Goal: Check status: Check status

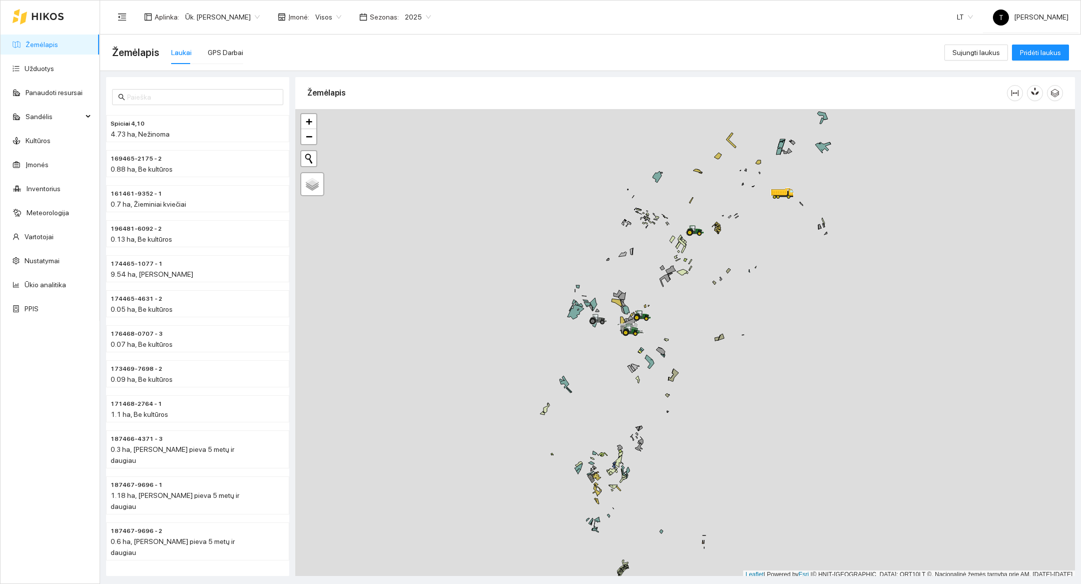
click at [664, 330] on div at bounding box center [685, 344] width 780 height 470
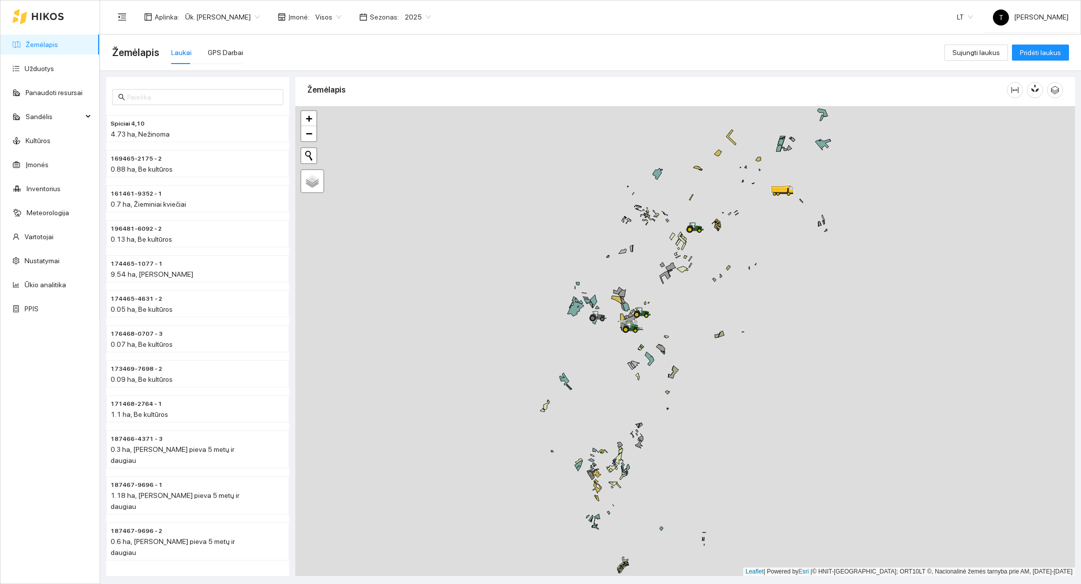
click at [664, 330] on div at bounding box center [685, 341] width 780 height 470
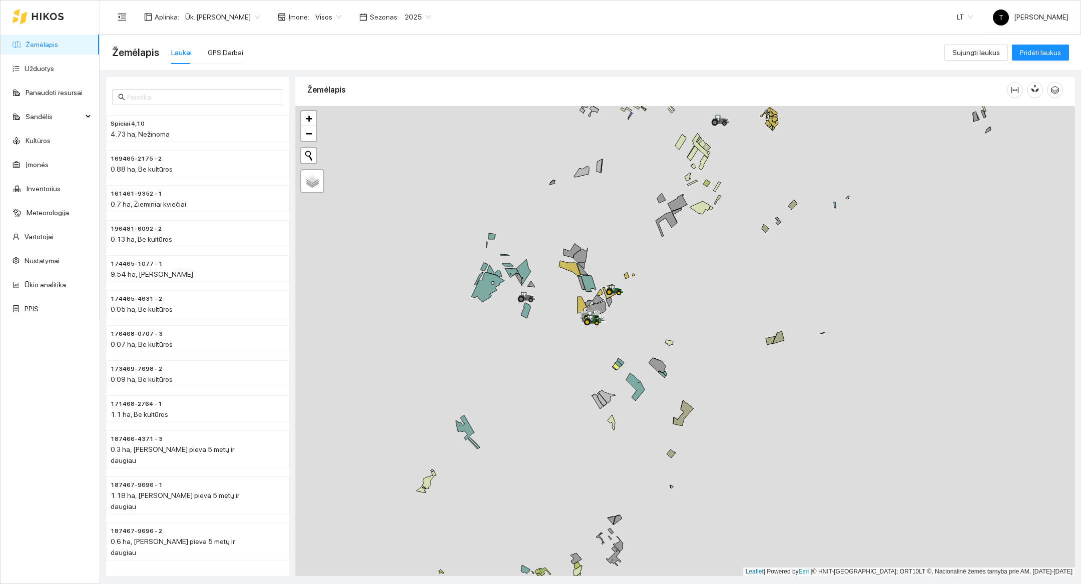
click at [644, 328] on div at bounding box center [685, 341] width 780 height 470
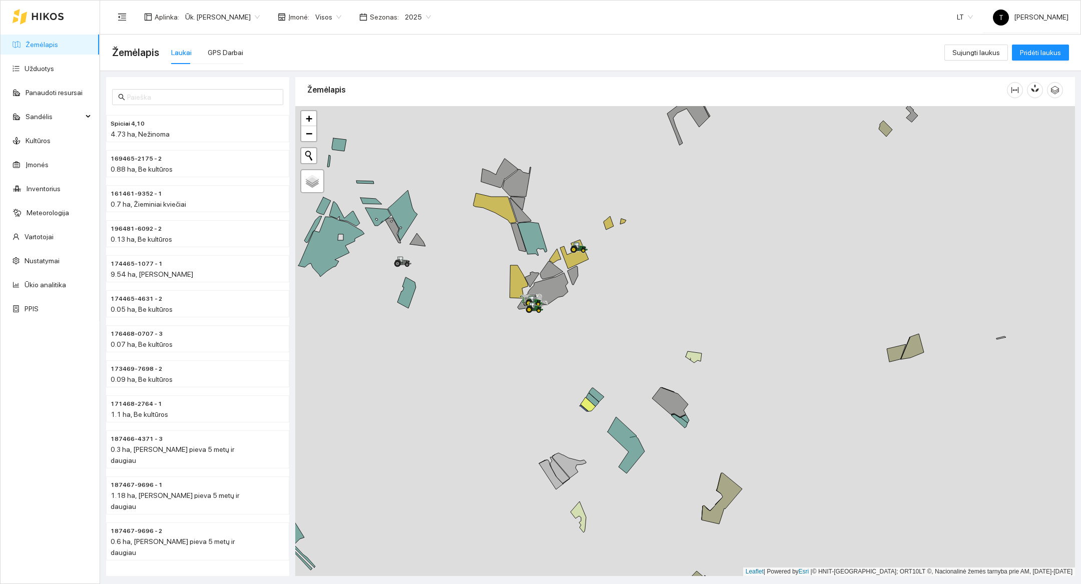
click at [592, 313] on div at bounding box center [685, 341] width 780 height 470
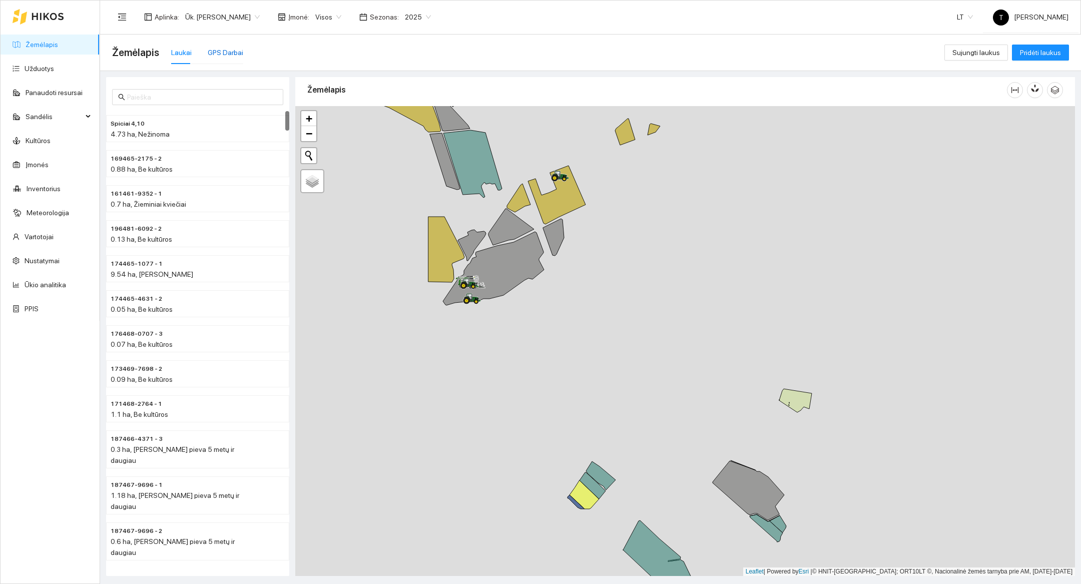
click at [238, 50] on div "GPS Darbai" at bounding box center [226, 52] width 36 height 11
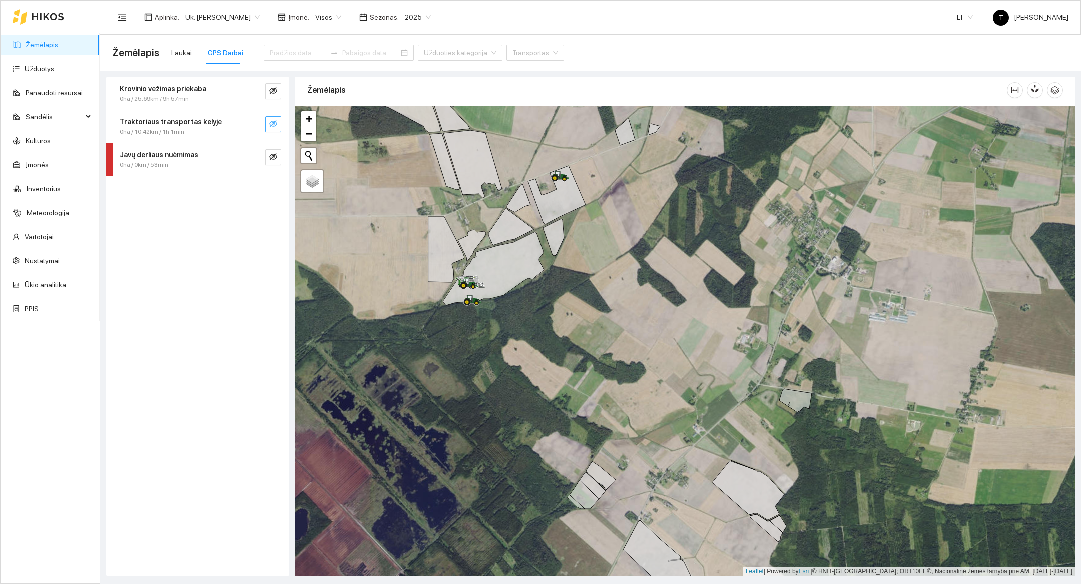
click at [274, 120] on icon "eye-invisible" at bounding box center [273, 124] width 8 height 8
click at [309, 118] on span "+" at bounding box center [309, 118] width 7 height 13
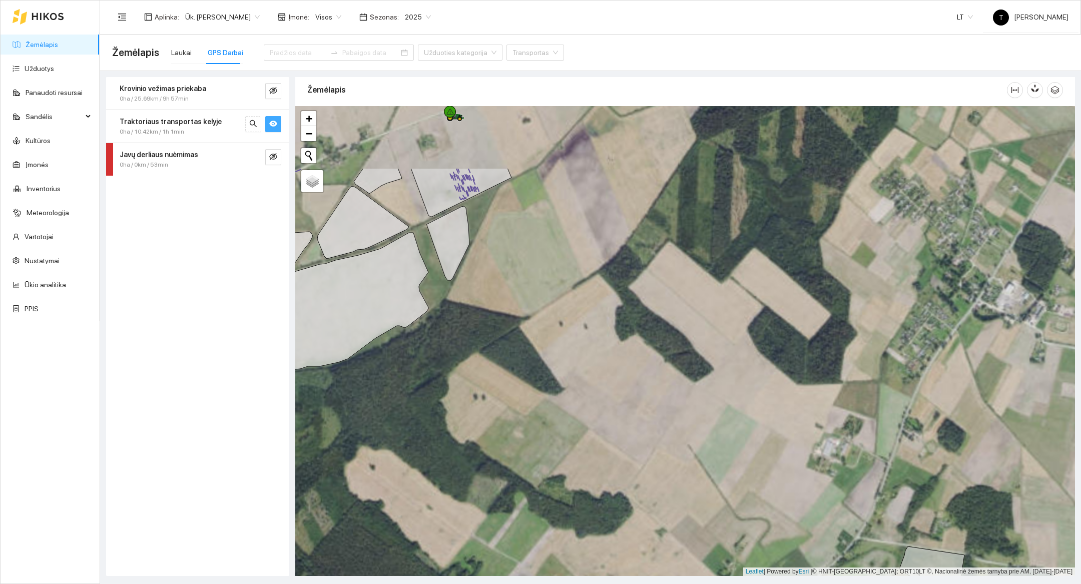
drag, startPoint x: 546, startPoint y: 236, endPoint x: 593, endPoint y: 402, distance: 173.1
click at [593, 402] on div at bounding box center [685, 341] width 780 height 470
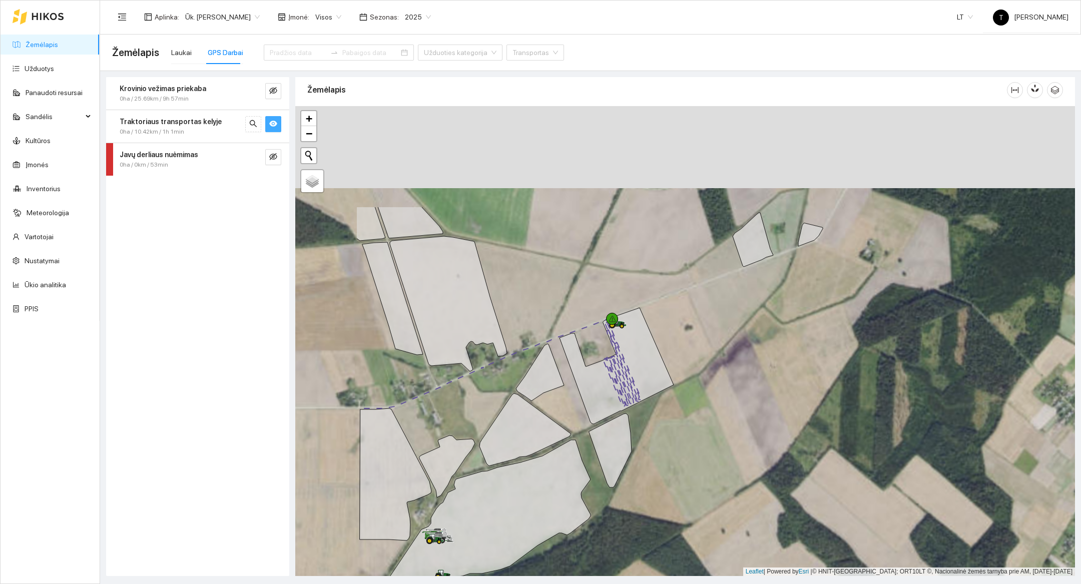
drag, startPoint x: 536, startPoint y: 329, endPoint x: 675, endPoint y: 476, distance: 202.5
click at [675, 476] on div at bounding box center [685, 341] width 780 height 470
click at [663, 401] on div at bounding box center [685, 341] width 780 height 470
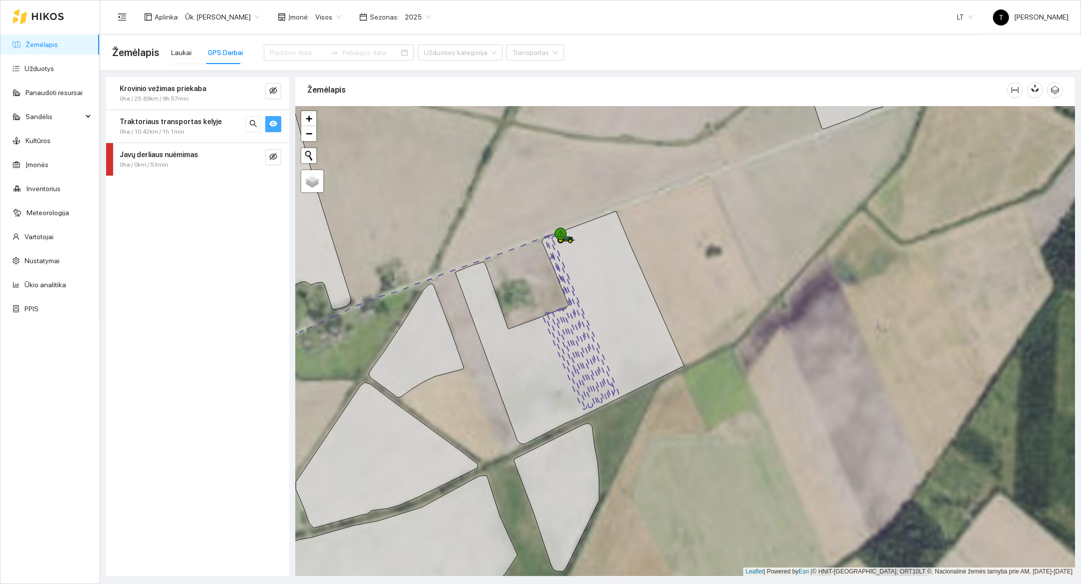
click at [663, 401] on div at bounding box center [685, 341] width 780 height 470
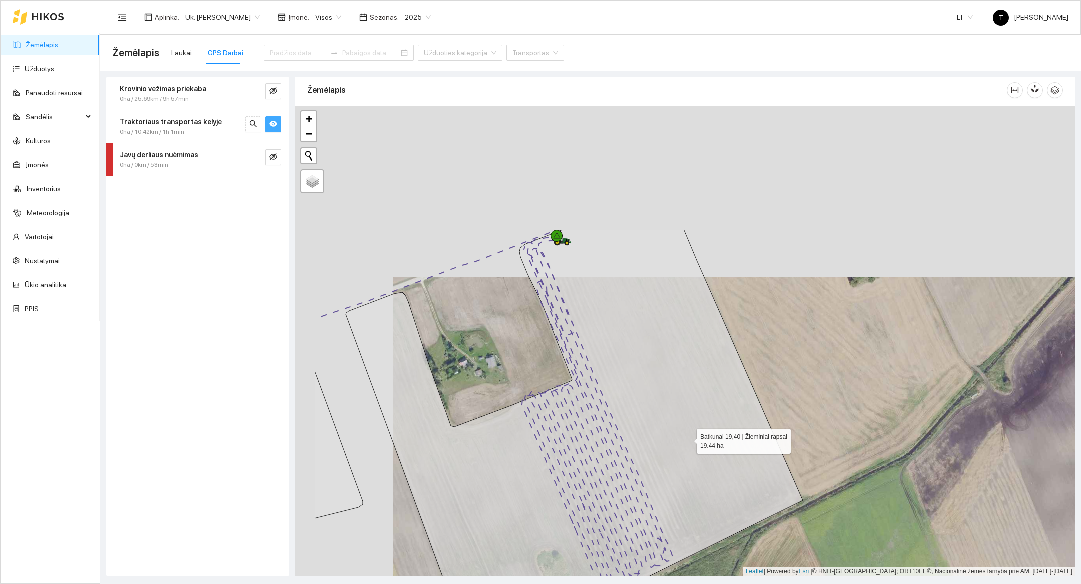
drag, startPoint x: 589, startPoint y: 267, endPoint x: 687, endPoint y: 437, distance: 195.9
click at [687, 437] on icon at bounding box center [574, 443] width 457 height 428
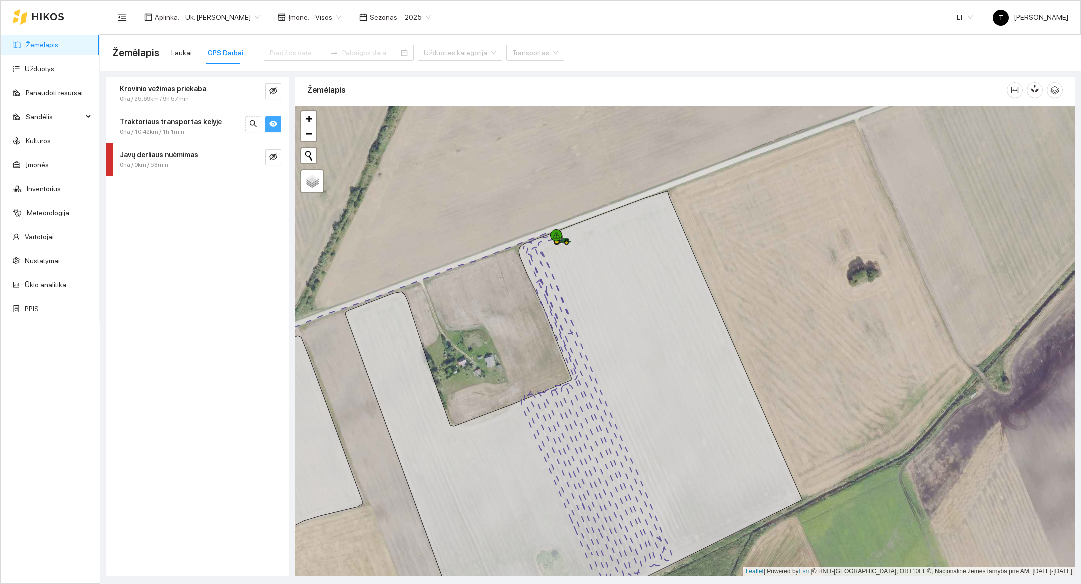
click at [764, 390] on div at bounding box center [685, 341] width 780 height 470
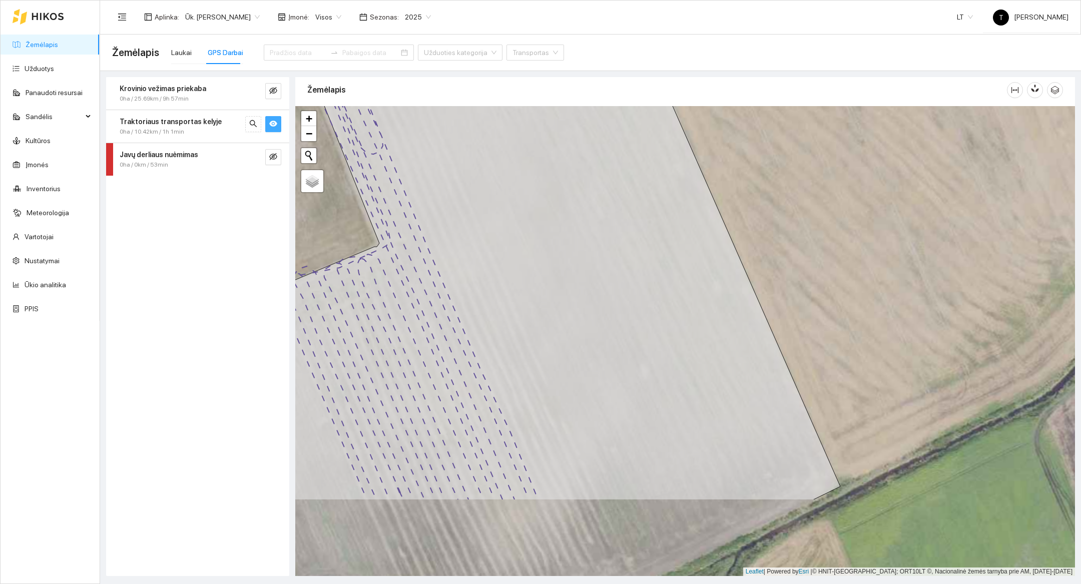
drag, startPoint x: 764, startPoint y: 390, endPoint x: 764, endPoint y: 266, distance: 124.1
click at [764, 266] on div at bounding box center [685, 341] width 780 height 470
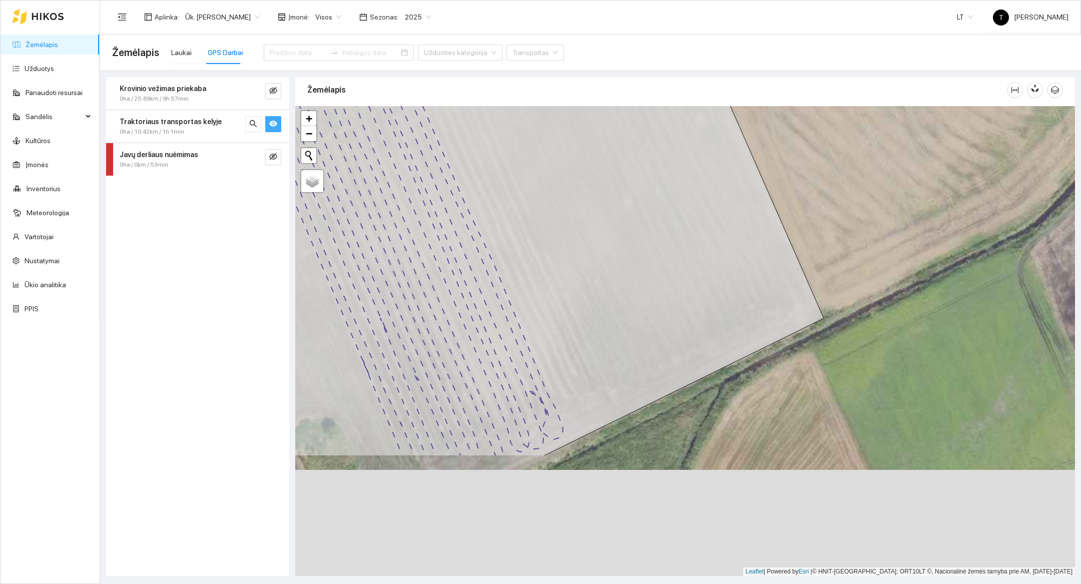
drag, startPoint x: 812, startPoint y: 410, endPoint x: 795, endPoint y: 242, distance: 168.4
click at [795, 242] on div at bounding box center [685, 341] width 780 height 470
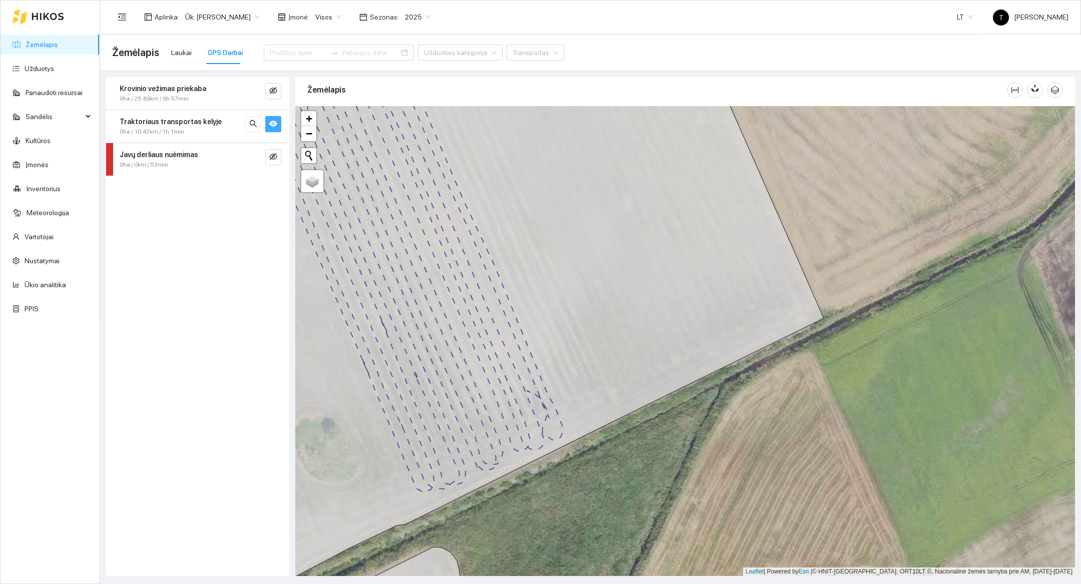
click at [270, 123] on icon "eye" at bounding box center [273, 124] width 8 height 6
click at [315, 137] on link "−" at bounding box center [308, 133] width 15 height 15
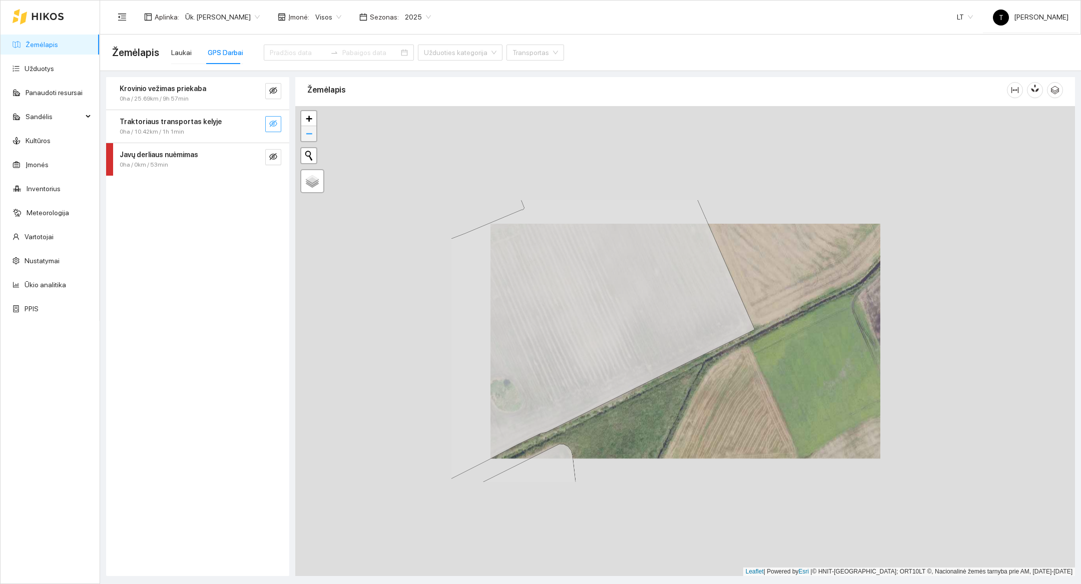
click at [315, 137] on link "−" at bounding box center [308, 133] width 15 height 15
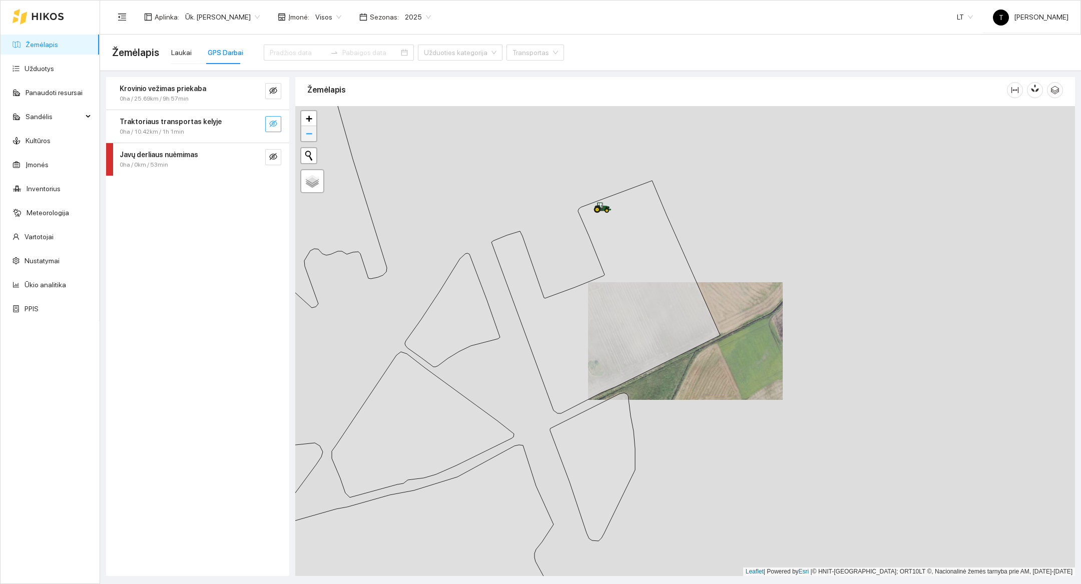
click at [315, 137] on link "−" at bounding box center [308, 133] width 15 height 15
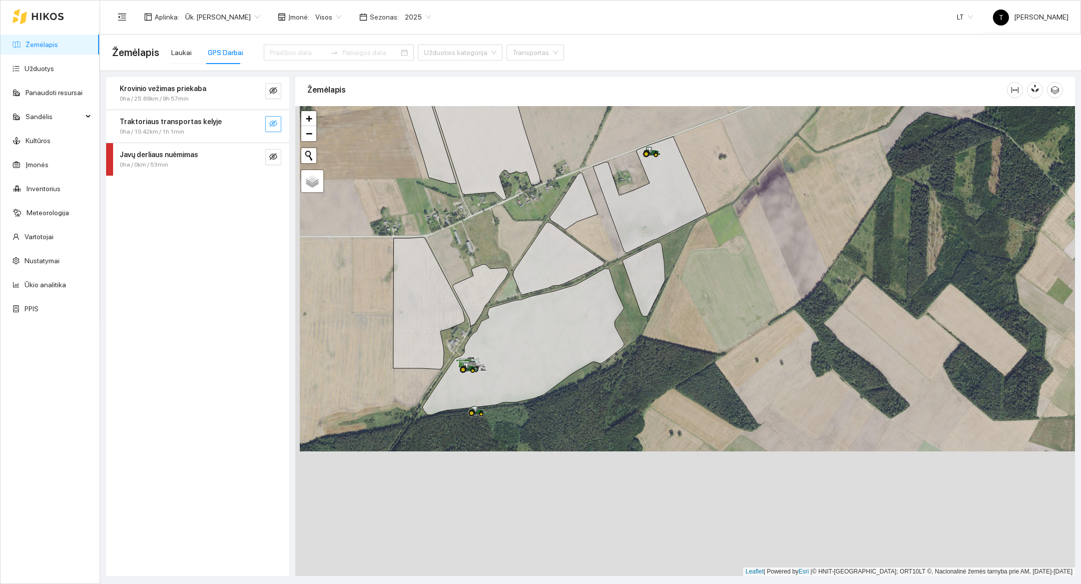
drag, startPoint x: 704, startPoint y: 489, endPoint x: 708, endPoint y: 364, distance: 124.7
click at [708, 364] on div at bounding box center [685, 341] width 780 height 470
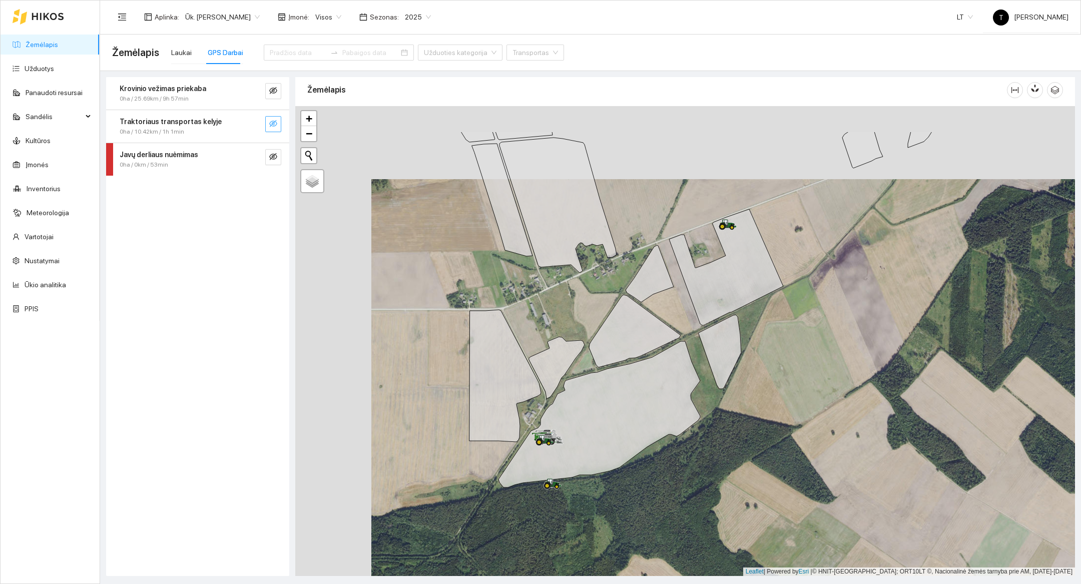
drag, startPoint x: 712, startPoint y: 319, endPoint x: 788, endPoint y: 392, distance: 105.8
click at [788, 392] on div at bounding box center [685, 341] width 780 height 470
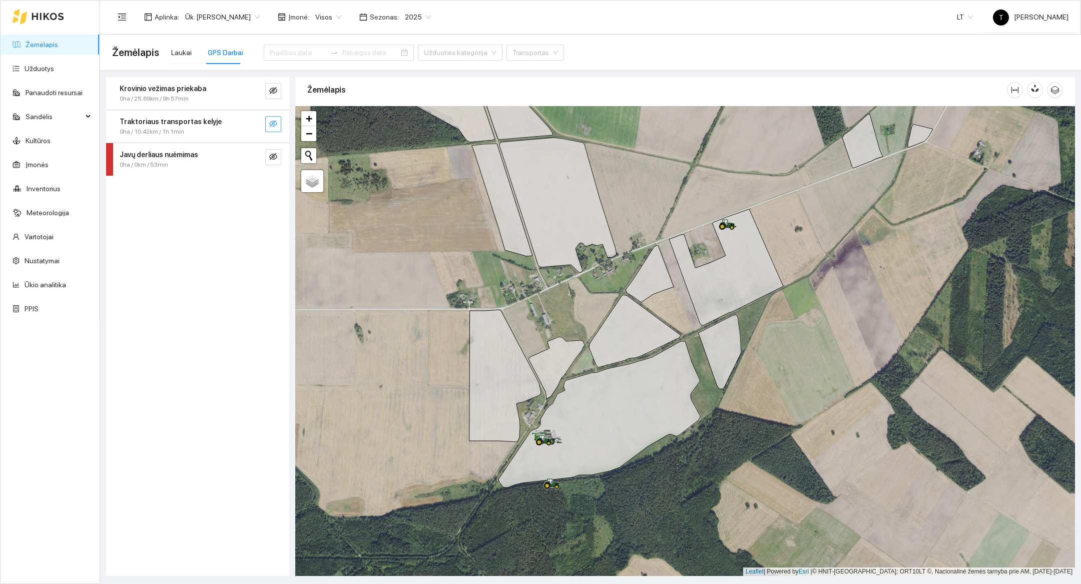
click at [272, 124] on icon "eye-invisible" at bounding box center [273, 123] width 8 height 7
click at [807, 366] on div at bounding box center [685, 341] width 780 height 470
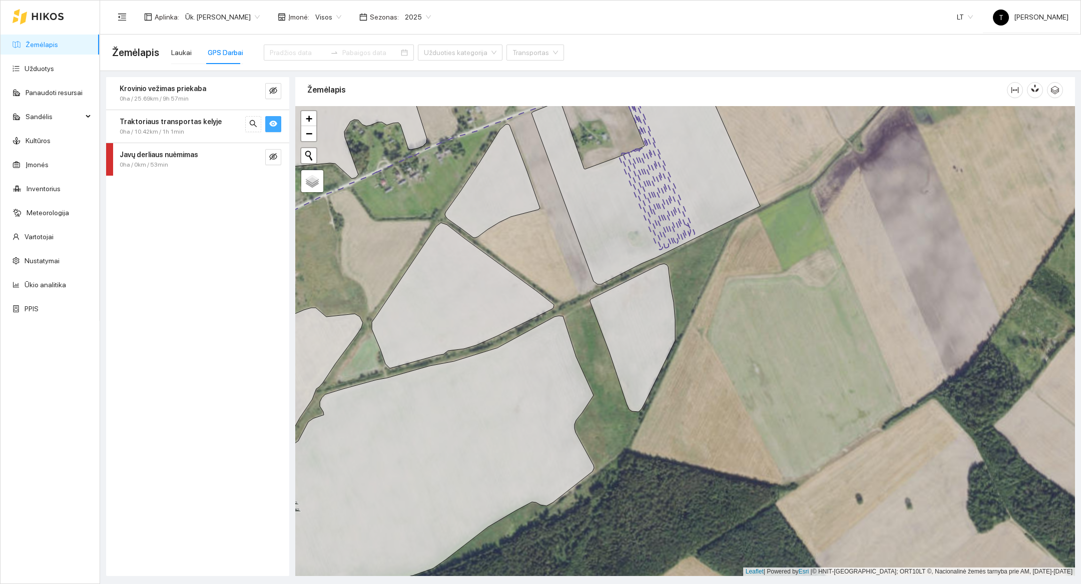
click at [784, 320] on div at bounding box center [685, 341] width 780 height 470
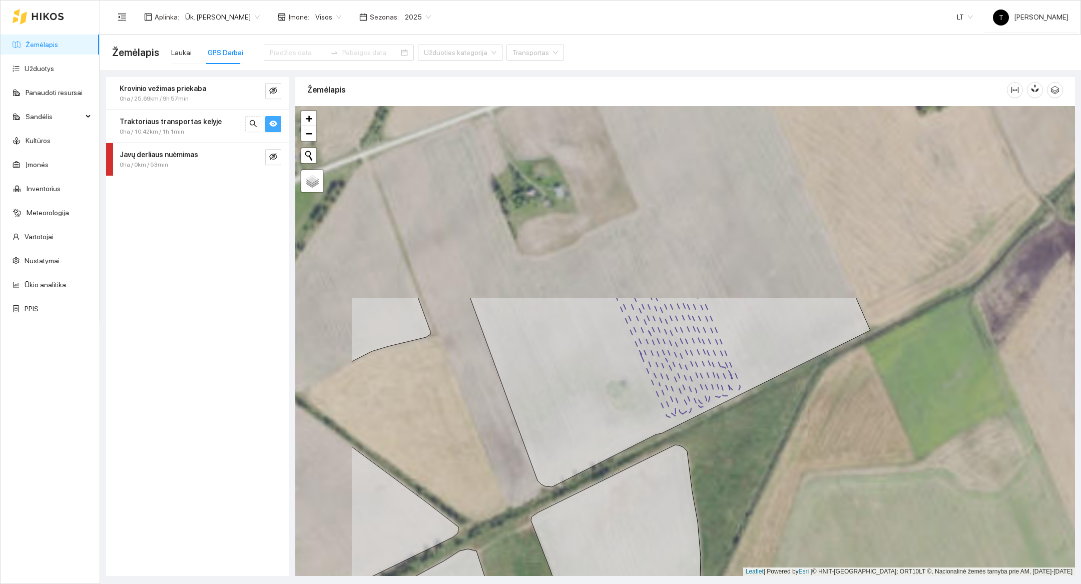
drag, startPoint x: 704, startPoint y: 244, endPoint x: 839, endPoint y: 483, distance: 275.0
click at [839, 483] on div at bounding box center [685, 341] width 780 height 470
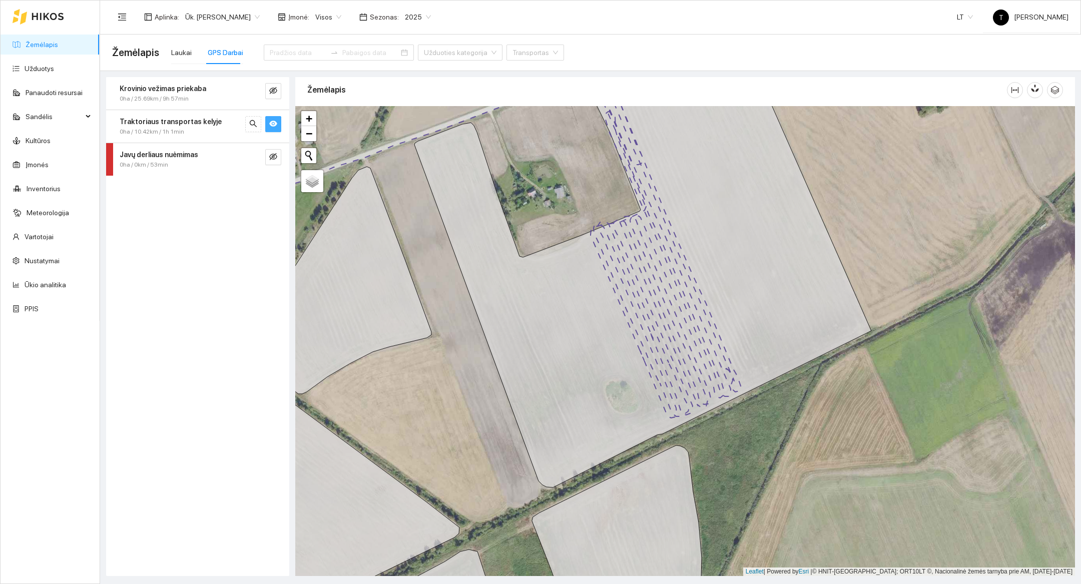
click at [769, 437] on div at bounding box center [685, 341] width 780 height 470
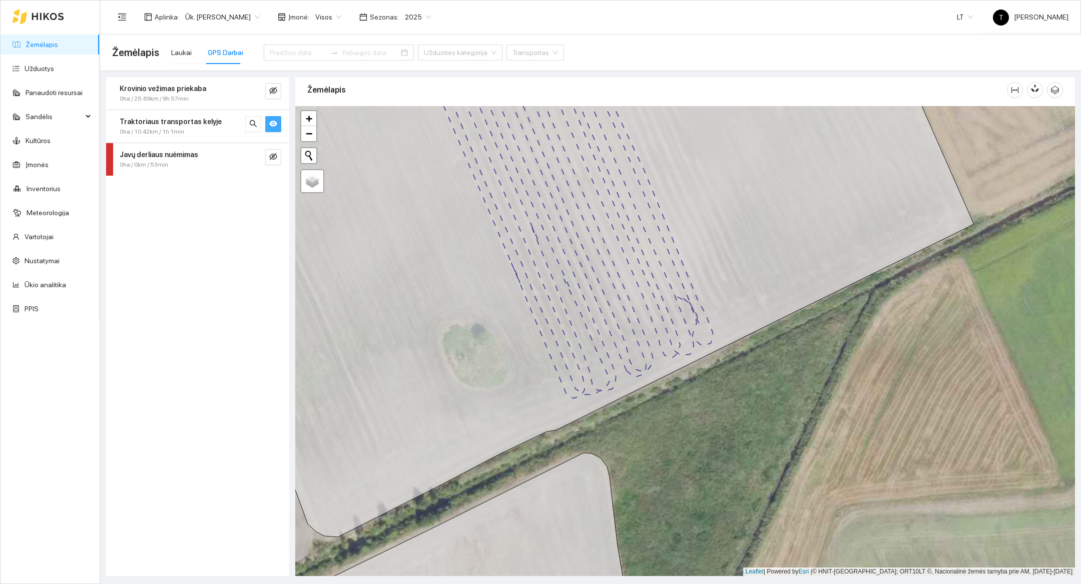
click at [769, 437] on div at bounding box center [685, 341] width 780 height 470
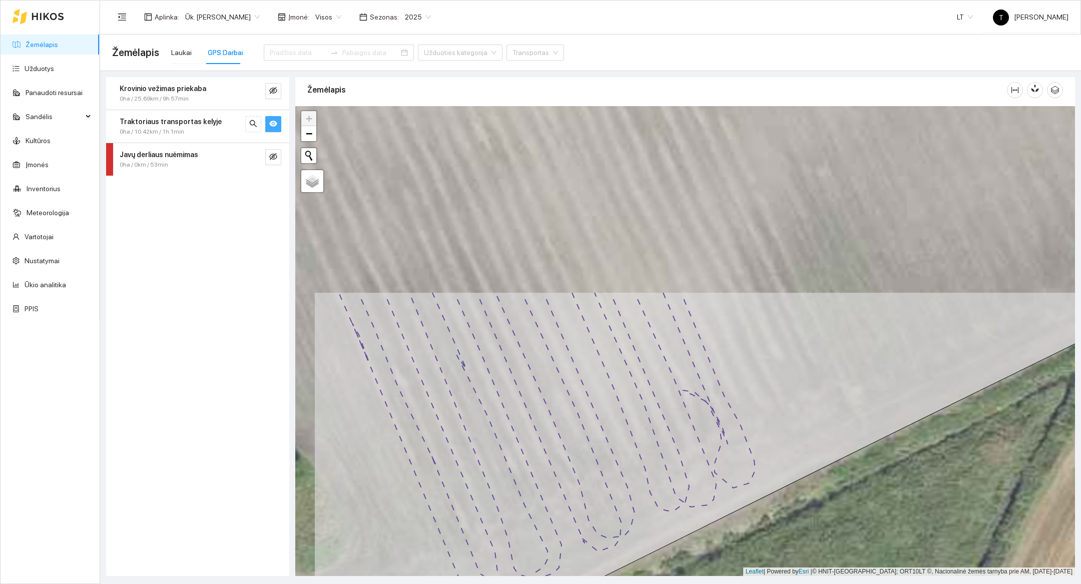
drag, startPoint x: 732, startPoint y: 350, endPoint x: 833, endPoint y: 583, distance: 254.1
click at [833, 583] on main "Žemėlapis Laukai GPS Darbai Užduoties kategorija Transportas Krovinio vežimas p…" at bounding box center [590, 309] width 981 height 549
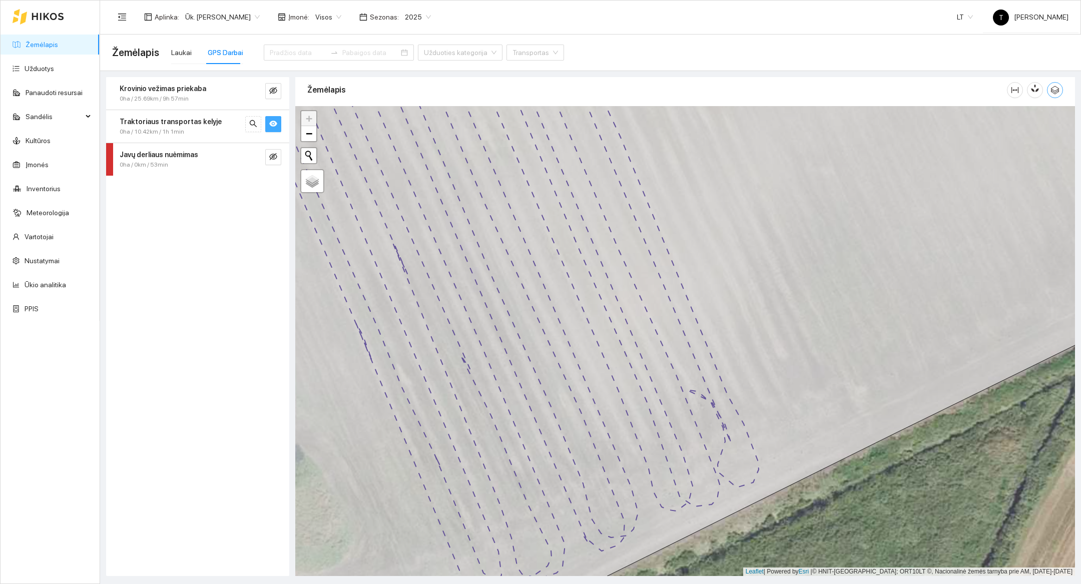
click at [1051, 87] on icon "button" at bounding box center [1054, 90] width 9 height 9
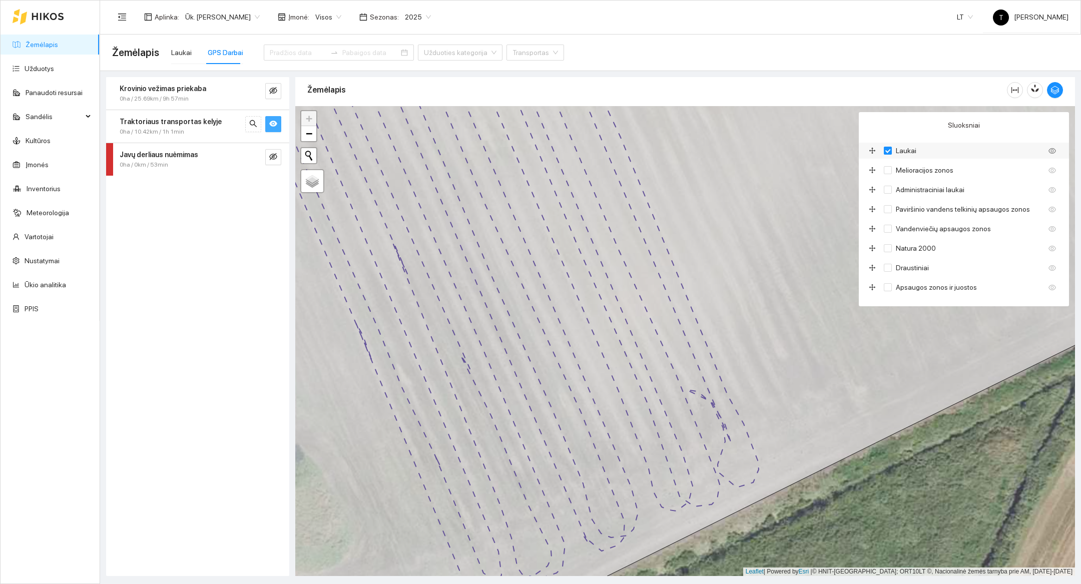
click at [889, 150] on input "Laukai" at bounding box center [888, 151] width 8 height 8
checkbox input "false"
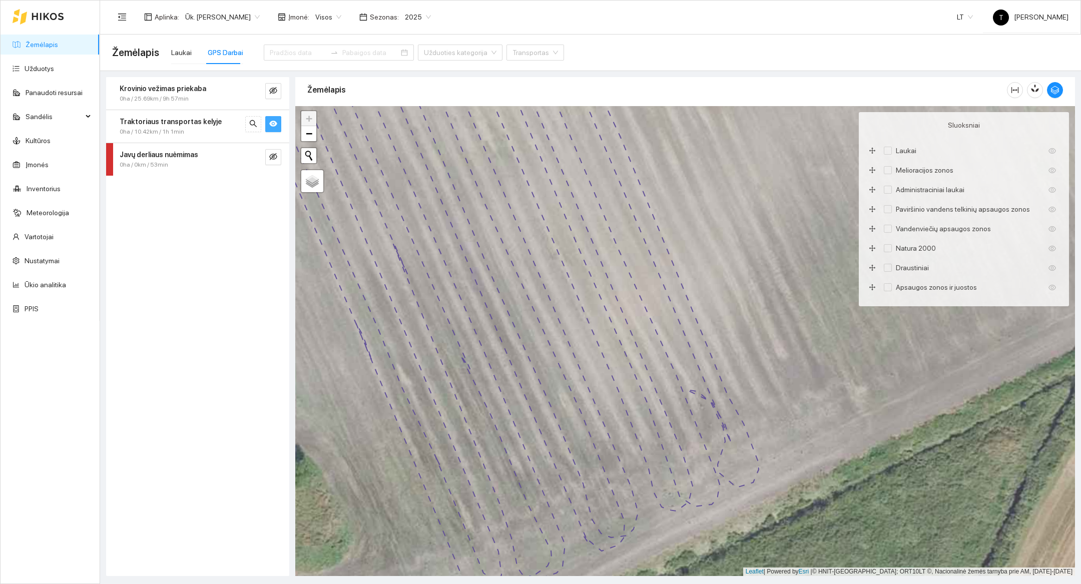
click at [840, 542] on div at bounding box center [685, 341] width 780 height 470
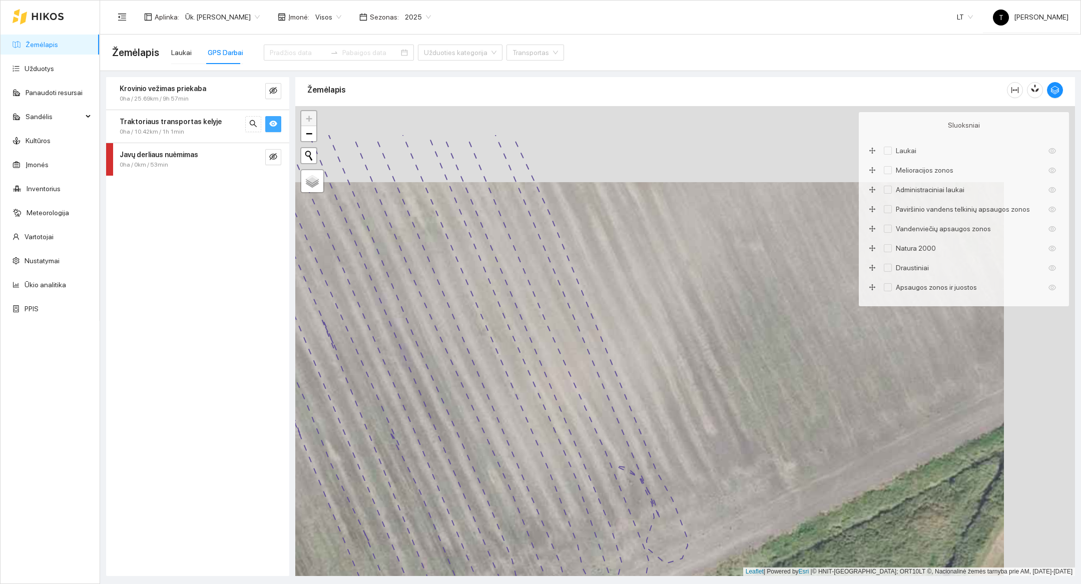
drag, startPoint x: 807, startPoint y: 370, endPoint x: 734, endPoint y: 449, distance: 107.3
click at [734, 449] on div at bounding box center [685, 341] width 780 height 470
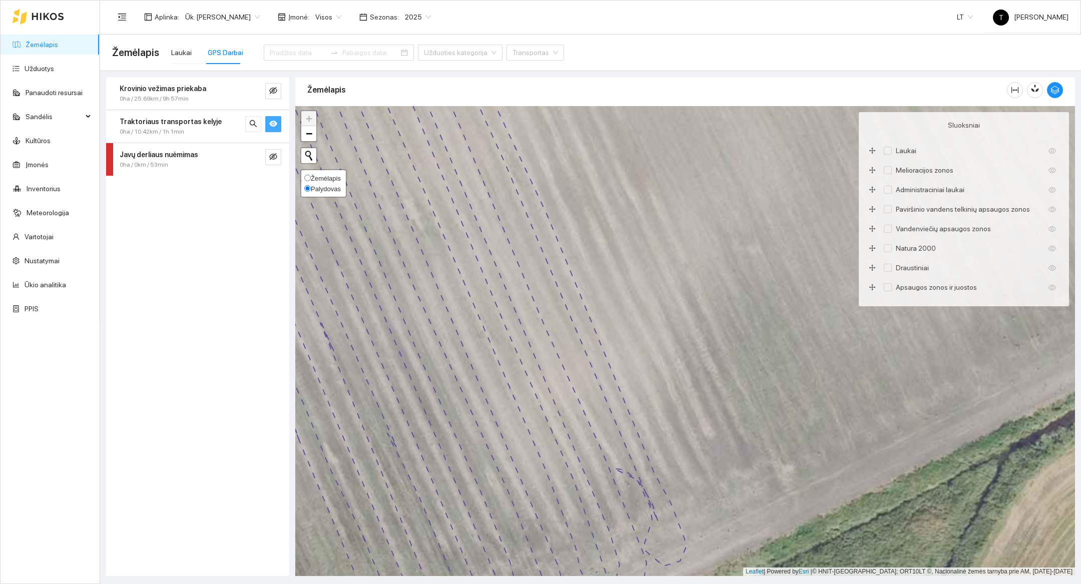
click at [303, 177] on div "Žemėlapis Palydovas" at bounding box center [323, 183] width 47 height 29
click at [316, 177] on span "Žemėlapis" at bounding box center [326, 179] width 30 height 8
click at [311, 177] on input "Žemėlapis" at bounding box center [307, 178] width 7 height 7
radio input "true"
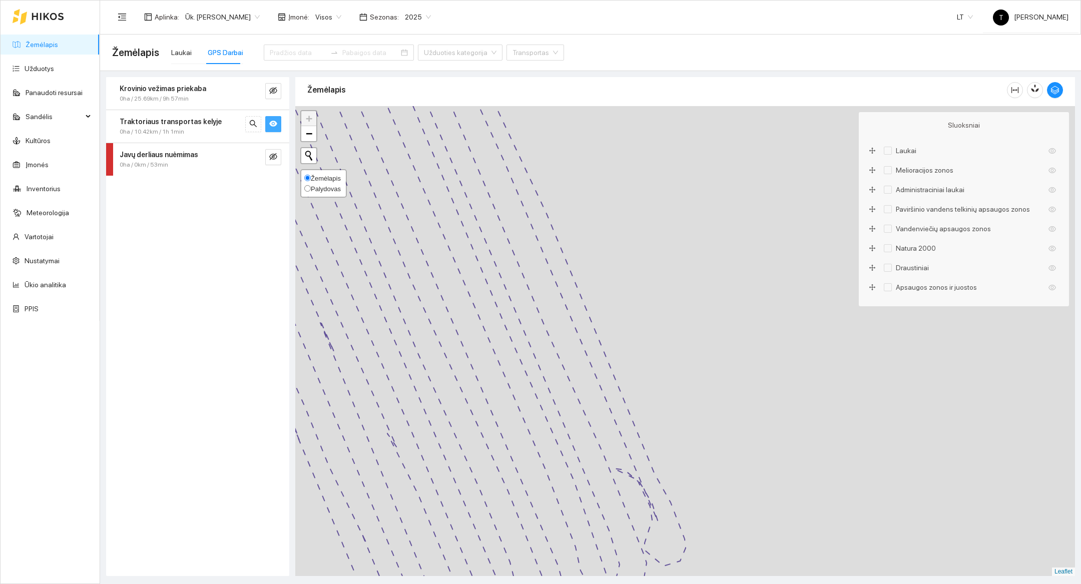
click at [308, 189] on input "Palydovas" at bounding box center [307, 188] width 7 height 7
radio input "true"
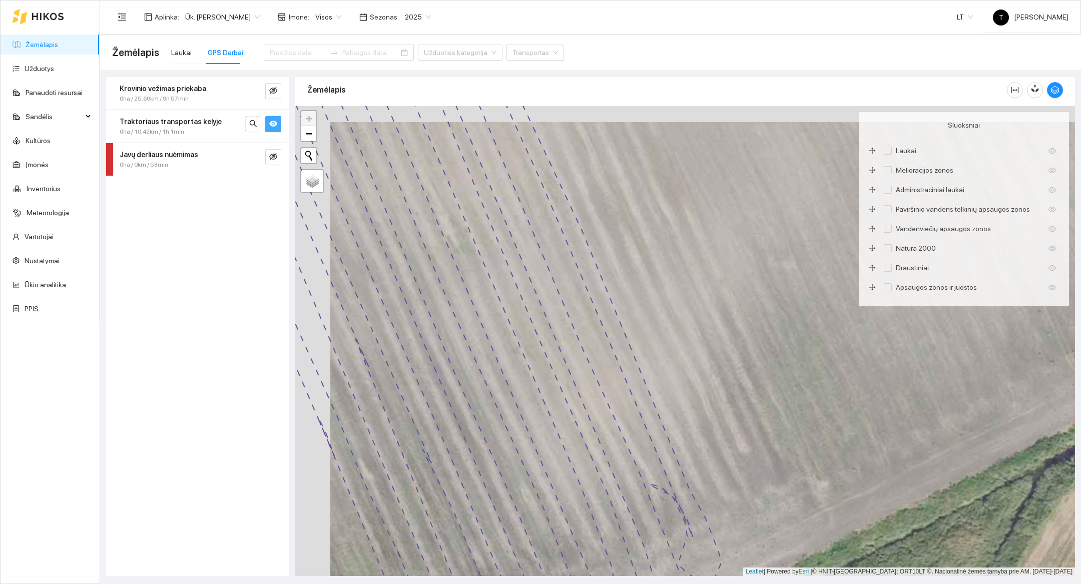
drag, startPoint x: 756, startPoint y: 370, endPoint x: 791, endPoint y: 386, distance: 38.5
click at [791, 386] on div at bounding box center [685, 341] width 780 height 470
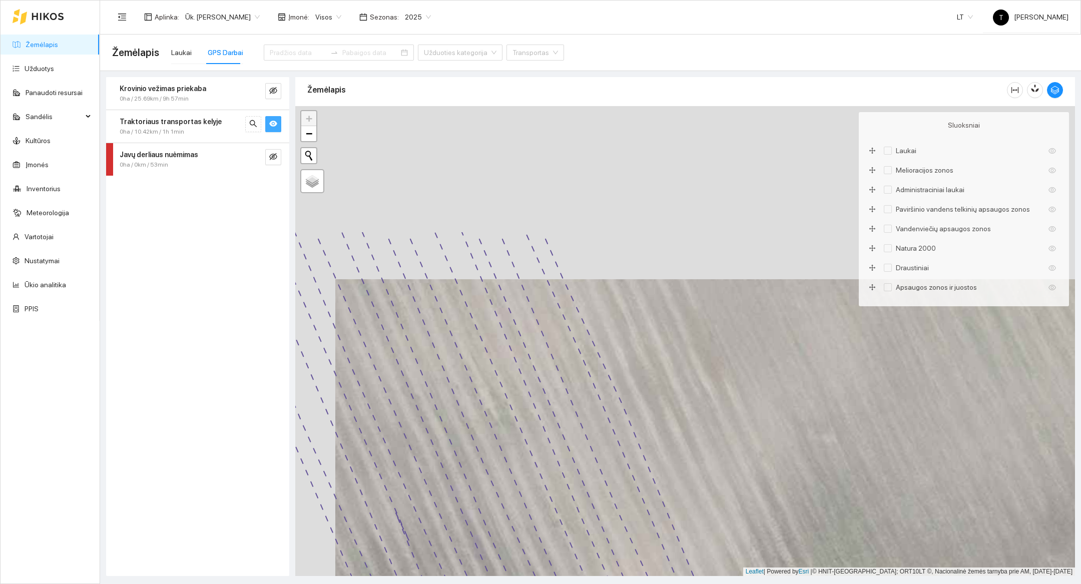
drag, startPoint x: 678, startPoint y: 340, endPoint x: 735, endPoint y: 563, distance: 231.0
click at [735, 563] on div at bounding box center [685, 341] width 780 height 470
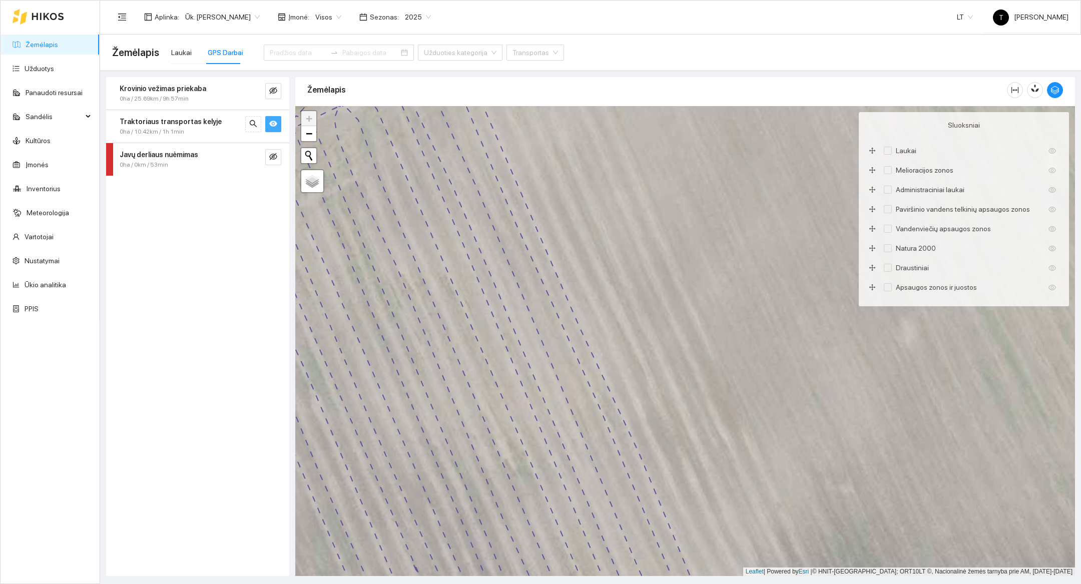
click at [317, 139] on div at bounding box center [685, 341] width 780 height 470
click at [310, 138] on span "−" at bounding box center [309, 133] width 7 height 13
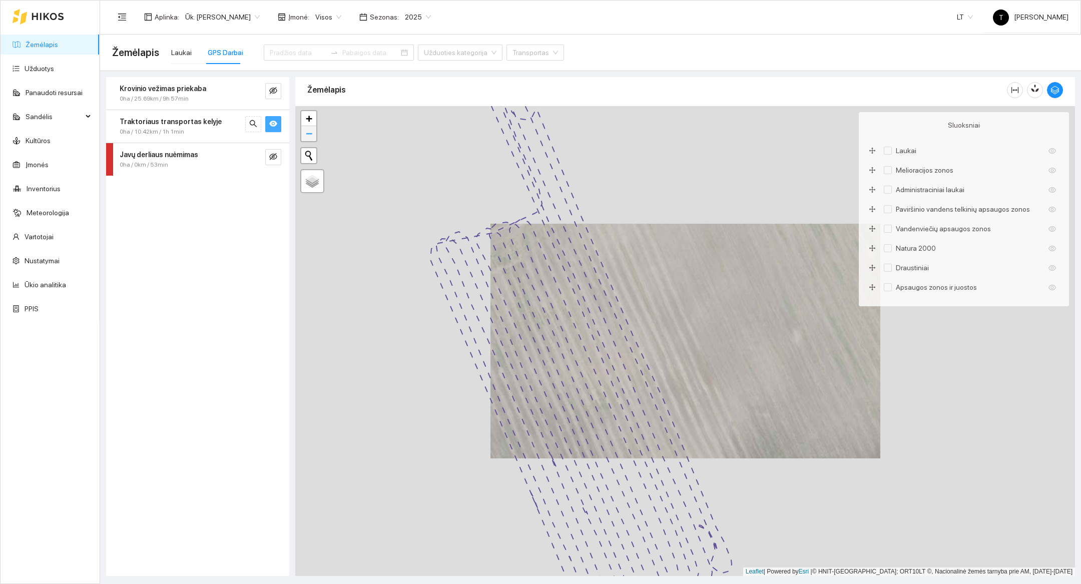
click at [310, 138] on span "−" at bounding box center [309, 133] width 7 height 13
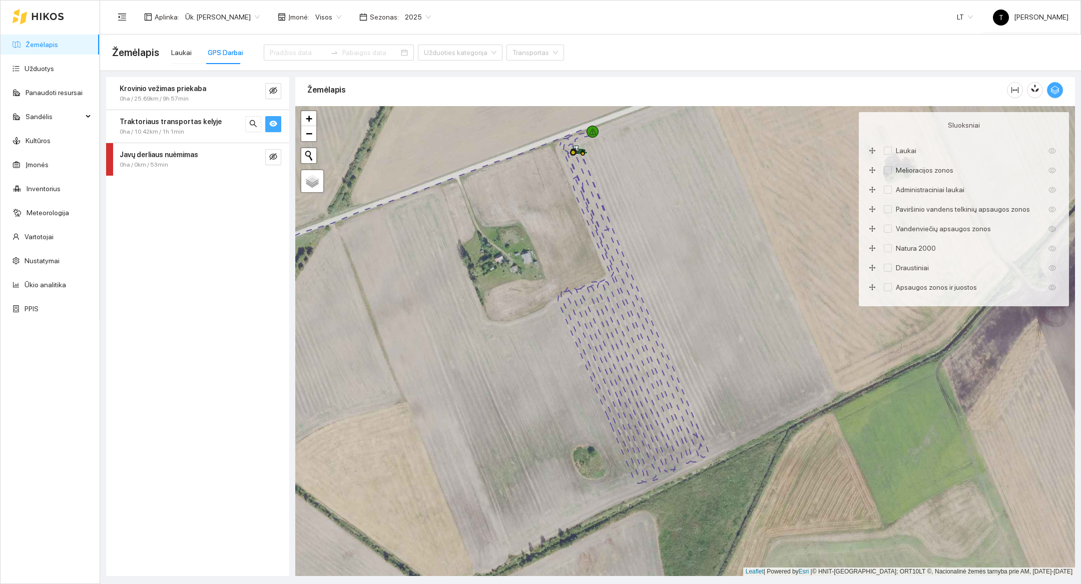
click at [1056, 94] on icon "button" at bounding box center [1054, 90] width 9 height 9
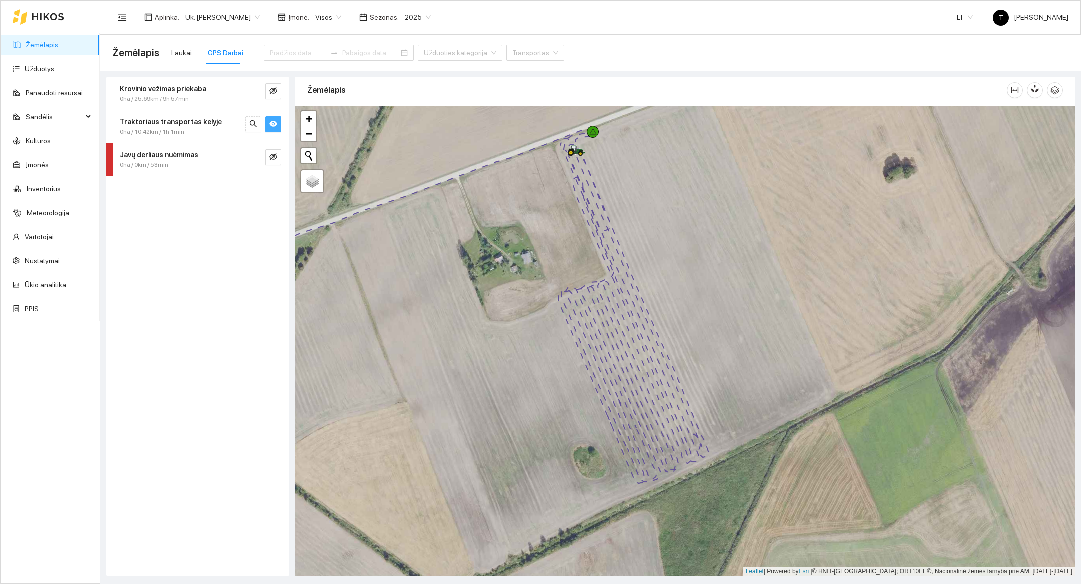
click at [569, 161] on div at bounding box center [570, 155] width 6 height 25
click at [569, 161] on div at bounding box center [569, 155] width 6 height 25
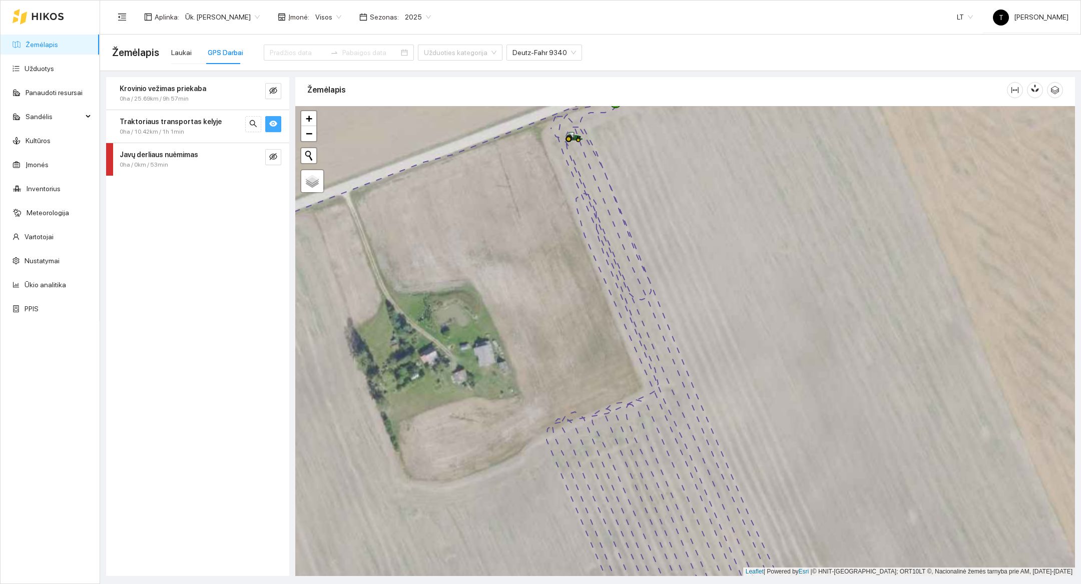
click at [656, 165] on div at bounding box center [685, 341] width 780 height 470
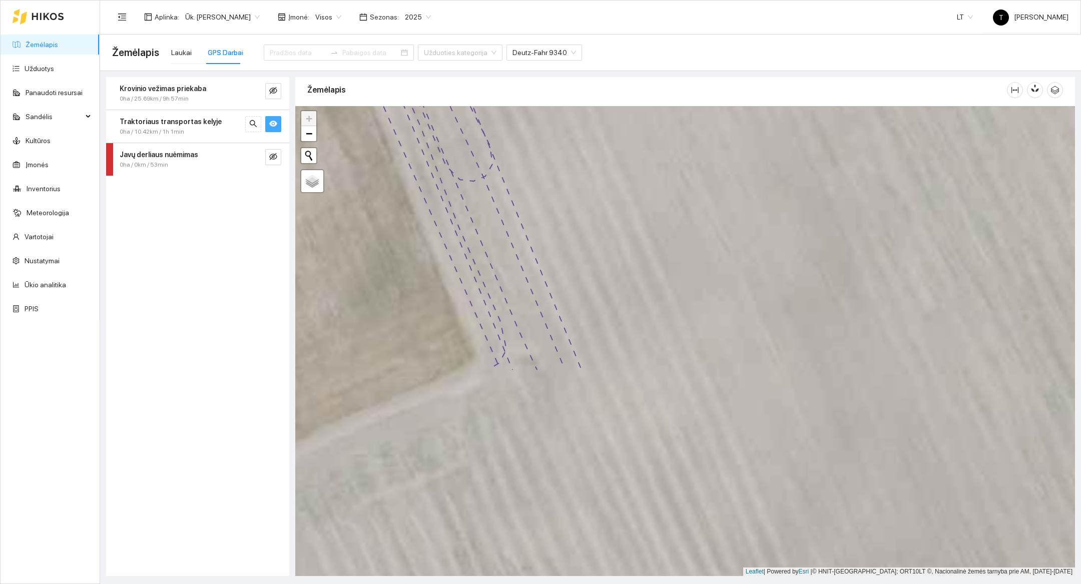
drag, startPoint x: 750, startPoint y: 388, endPoint x: 596, endPoint y: 135, distance: 296.2
click at [596, 135] on div at bounding box center [685, 341] width 780 height 470
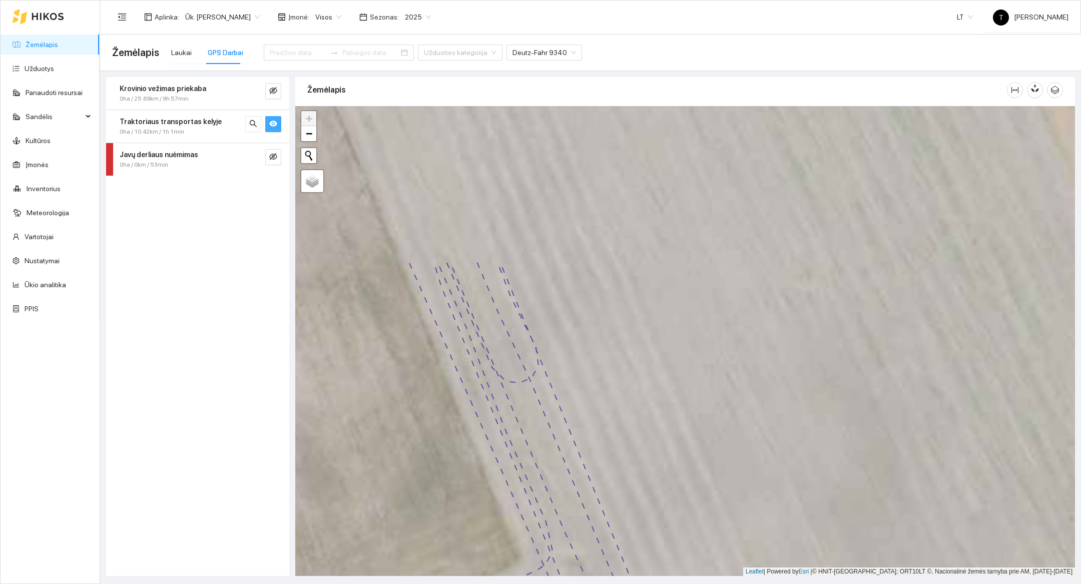
drag, startPoint x: 596, startPoint y: 135, endPoint x: 641, endPoint y: 337, distance: 206.5
click at [641, 337] on div at bounding box center [685, 341] width 780 height 470
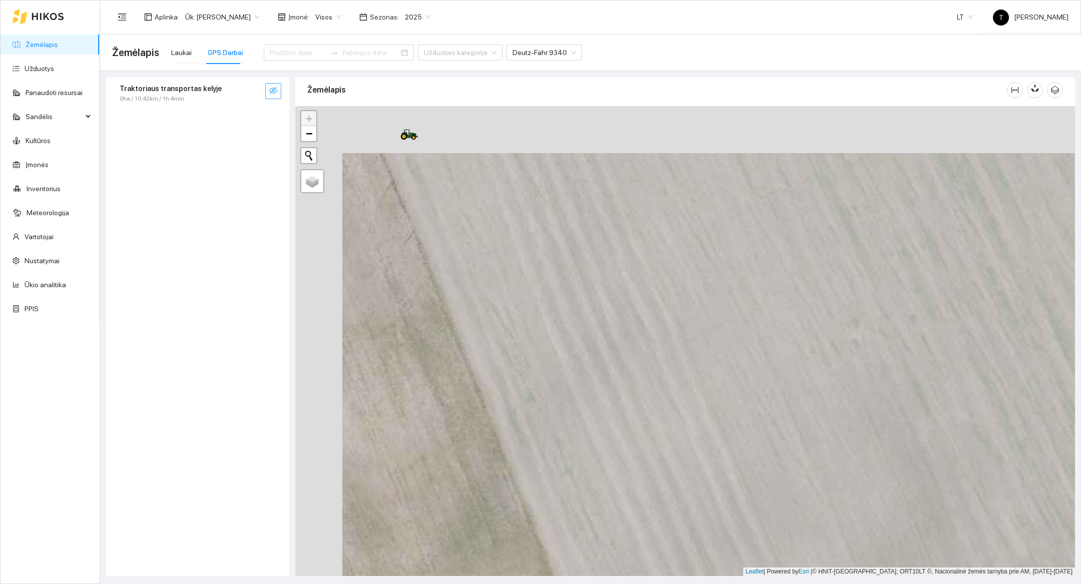
drag, startPoint x: 573, startPoint y: 291, endPoint x: 664, endPoint y: 382, distance: 128.1
click at [664, 382] on div at bounding box center [685, 341] width 780 height 470
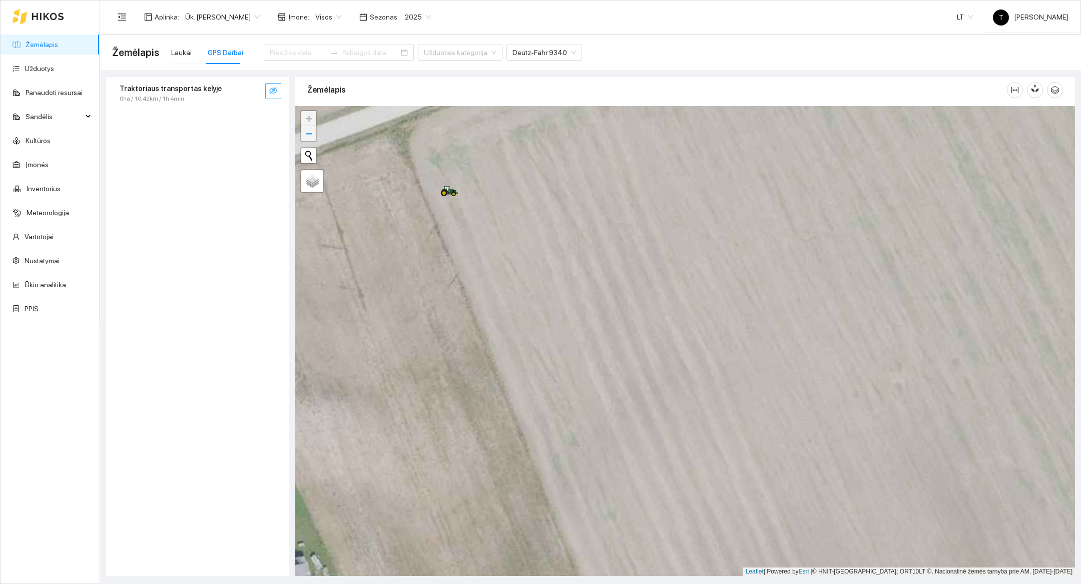
click at [310, 140] on span "−" at bounding box center [309, 133] width 7 height 13
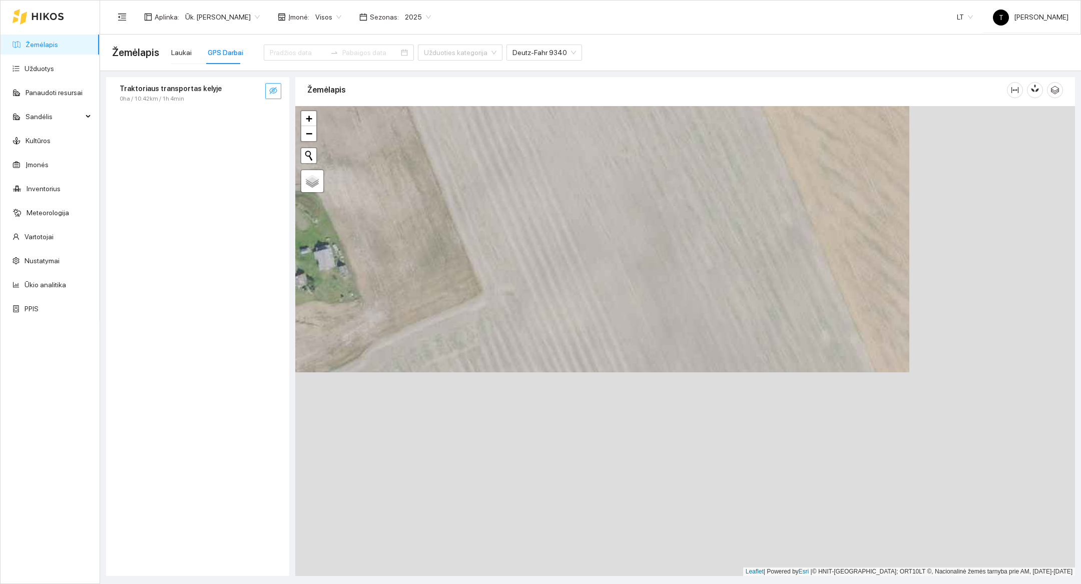
drag, startPoint x: 679, startPoint y: 408, endPoint x: 513, endPoint y: 205, distance: 262.5
click at [513, 205] on div at bounding box center [685, 341] width 780 height 470
click at [312, 139] on span "−" at bounding box center [309, 133] width 7 height 13
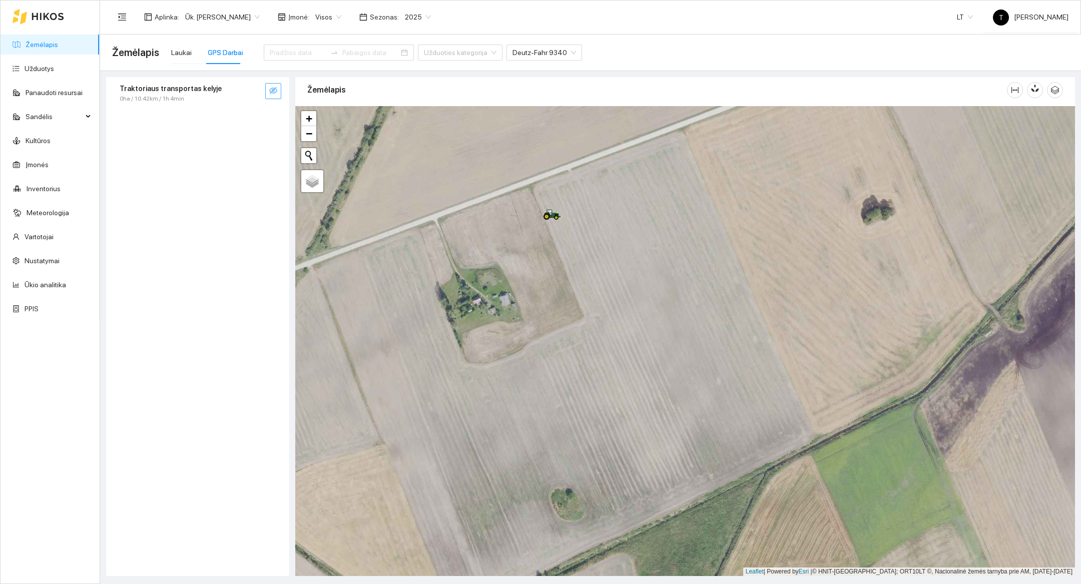
click at [645, 353] on div at bounding box center [685, 341] width 780 height 470
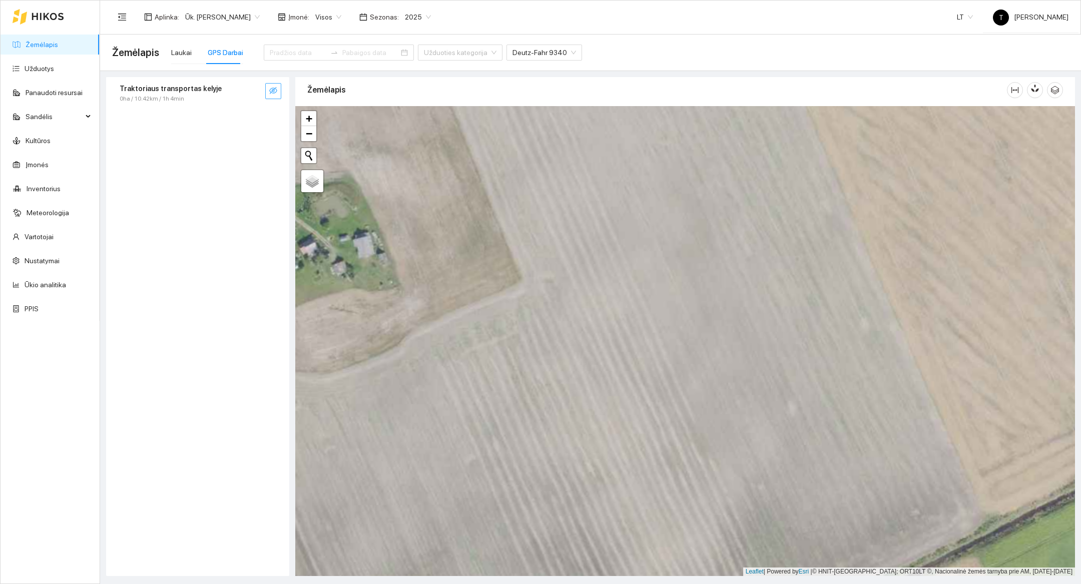
click at [277, 96] on button "button" at bounding box center [273, 91] width 16 height 16
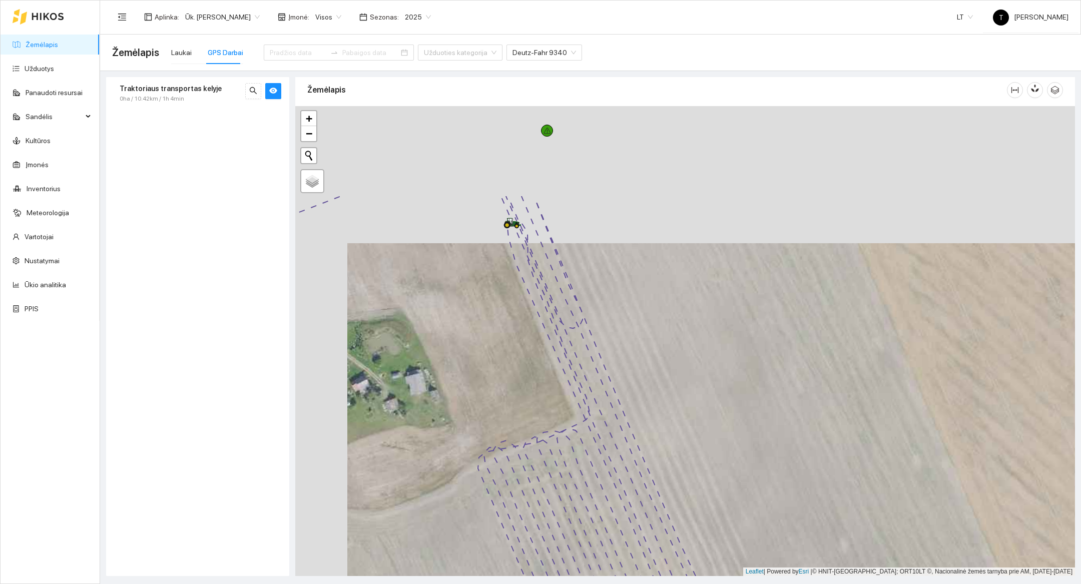
drag, startPoint x: 640, startPoint y: 247, endPoint x: 693, endPoint y: 384, distance: 146.8
click at [693, 384] on div at bounding box center [685, 341] width 780 height 470
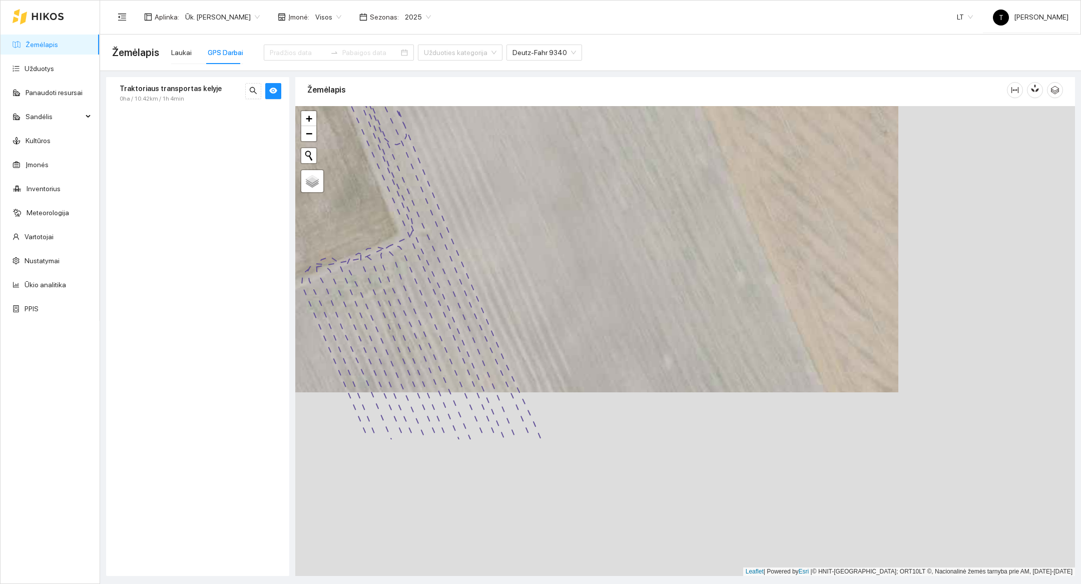
drag, startPoint x: 693, startPoint y: 384, endPoint x: 514, endPoint y: 198, distance: 258.0
click at [514, 198] on div at bounding box center [685, 341] width 780 height 470
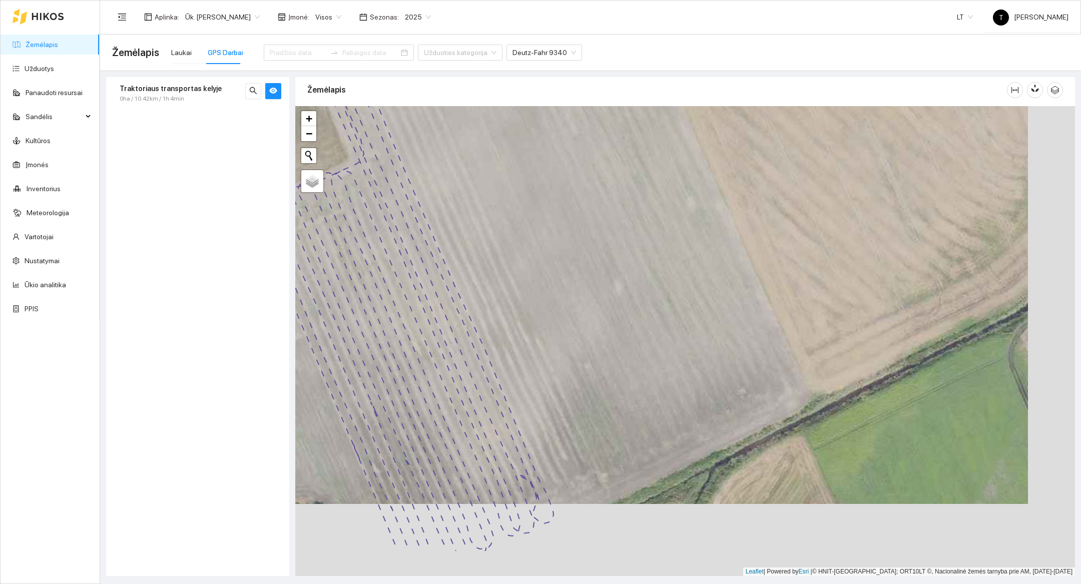
drag, startPoint x: 674, startPoint y: 426, endPoint x: 626, endPoint y: 354, distance: 86.0
click at [626, 354] on div at bounding box center [685, 341] width 780 height 470
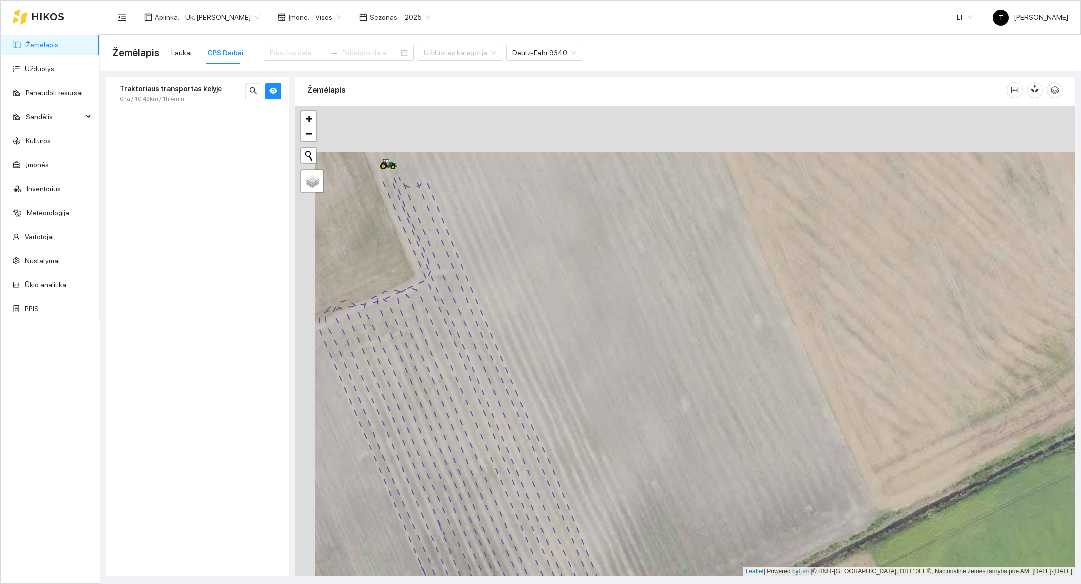
drag, startPoint x: 571, startPoint y: 293, endPoint x: 684, endPoint y: 472, distance: 212.0
click at [684, 472] on div at bounding box center [685, 341] width 780 height 470
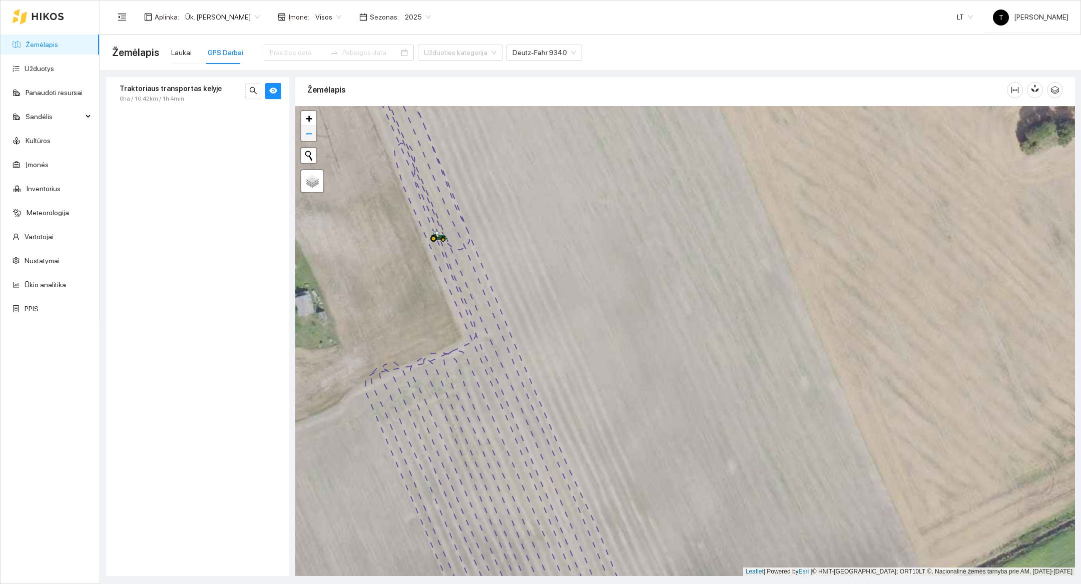
click at [310, 128] on span "−" at bounding box center [309, 133] width 7 height 13
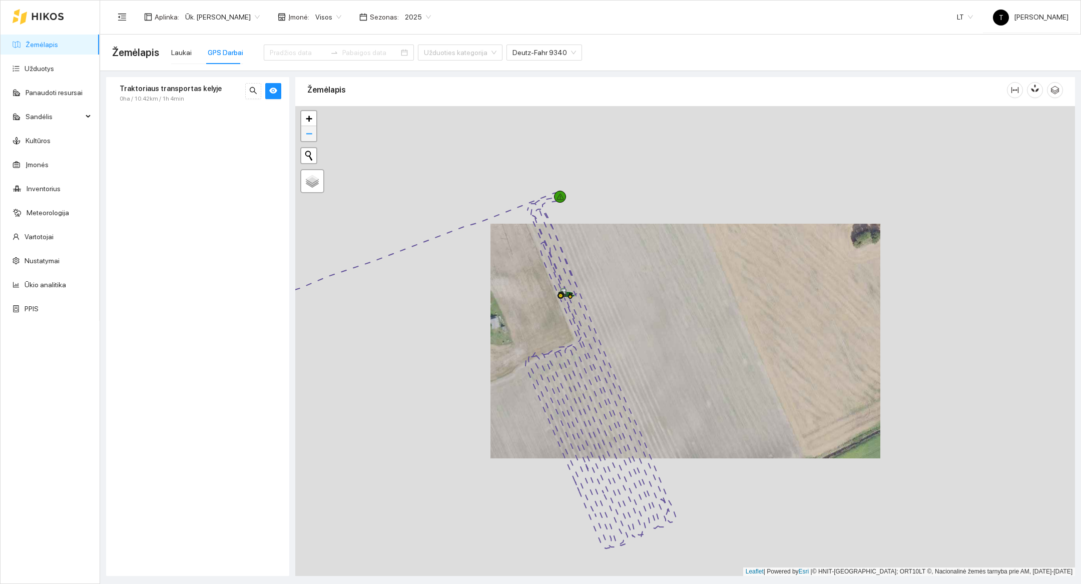
click at [310, 128] on span "−" at bounding box center [309, 133] width 7 height 13
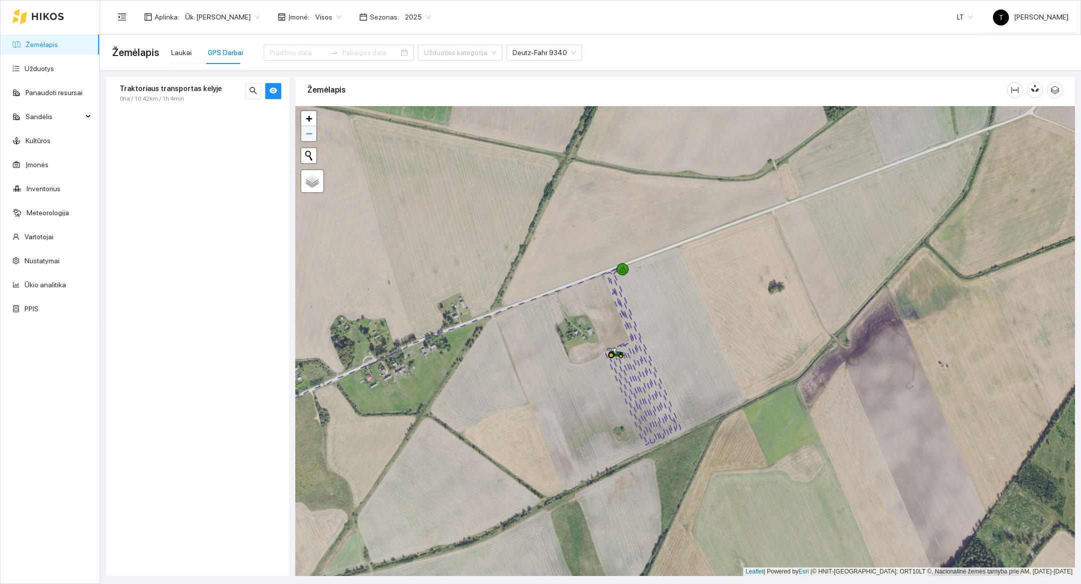
click at [309, 139] on span "−" at bounding box center [309, 133] width 7 height 13
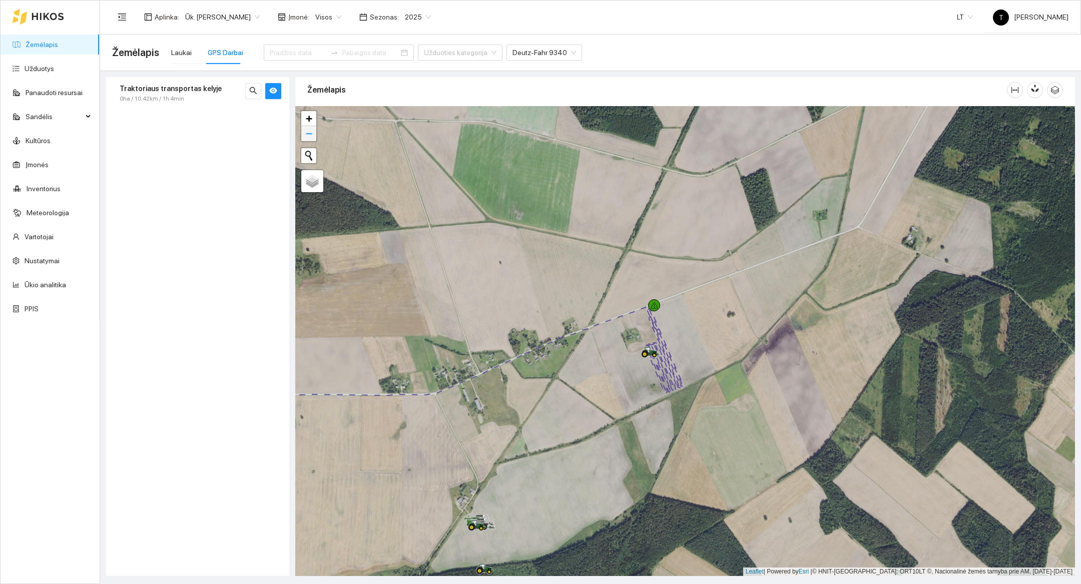
click at [304, 138] on link "−" at bounding box center [308, 133] width 15 height 15
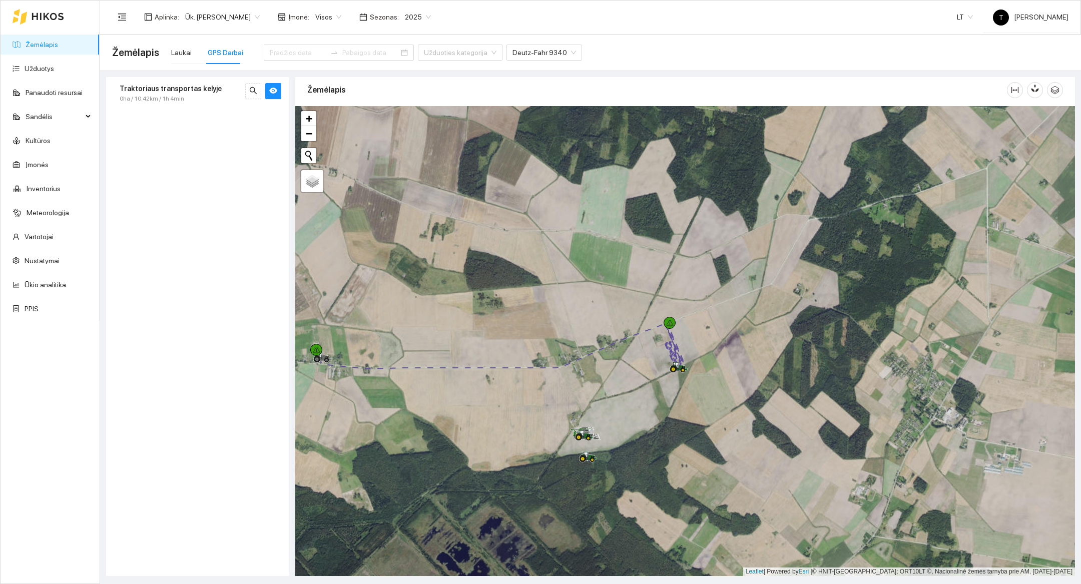
click at [704, 386] on div at bounding box center [685, 341] width 780 height 470
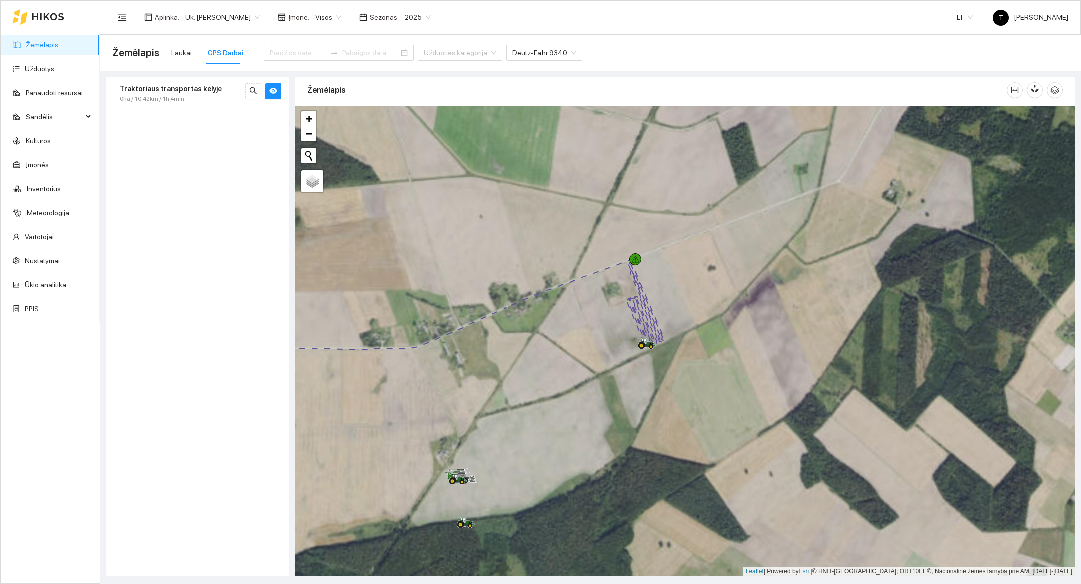
click at [698, 347] on div at bounding box center [685, 341] width 780 height 470
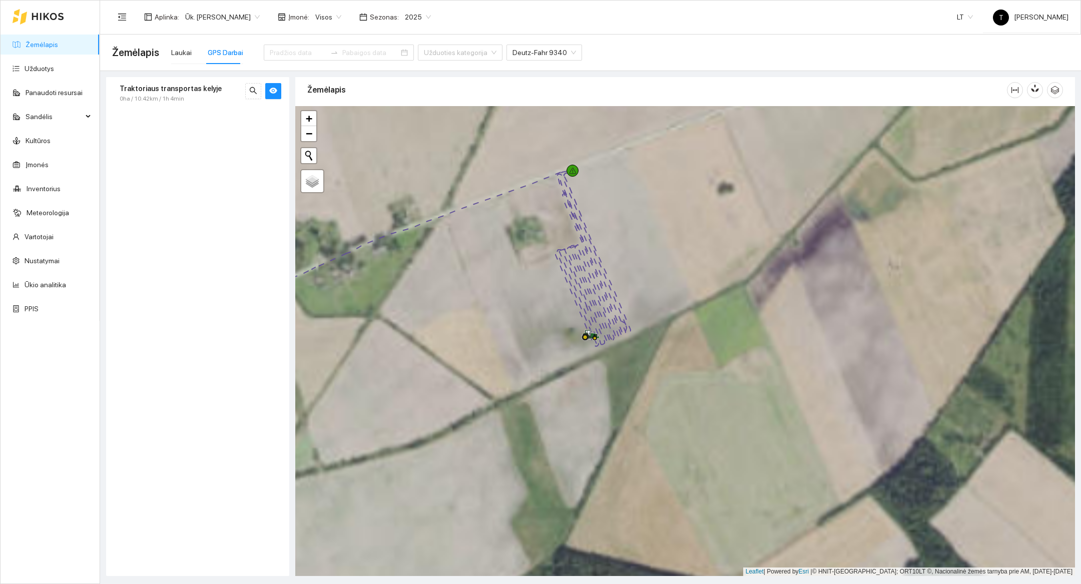
click at [690, 331] on div at bounding box center [685, 341] width 780 height 470
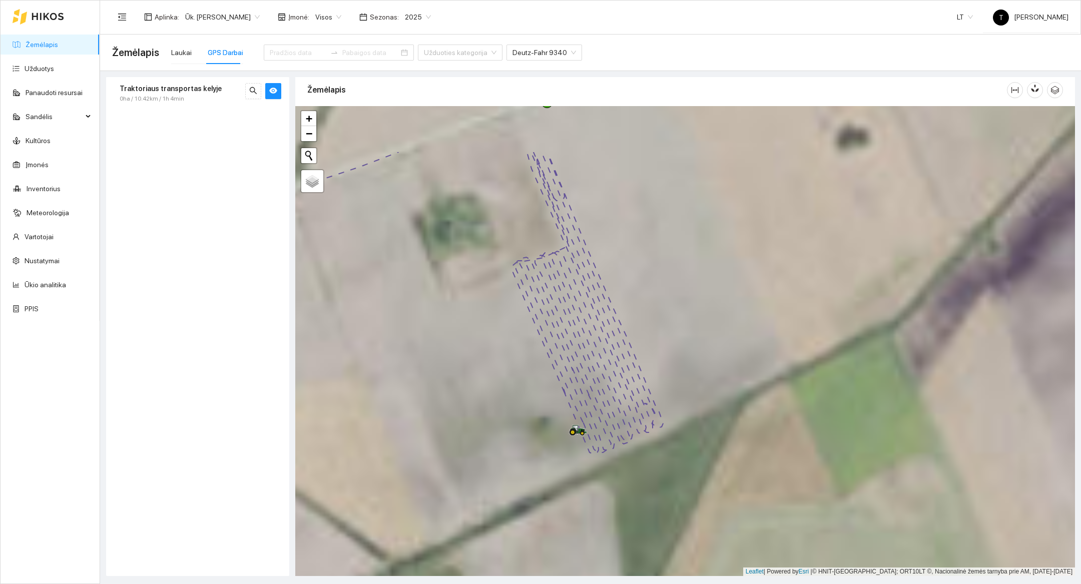
drag, startPoint x: 600, startPoint y: 309, endPoint x: 692, endPoint y: 401, distance: 129.5
click at [692, 401] on div at bounding box center [685, 341] width 780 height 470
click at [276, 57] on input at bounding box center [298, 52] width 57 height 11
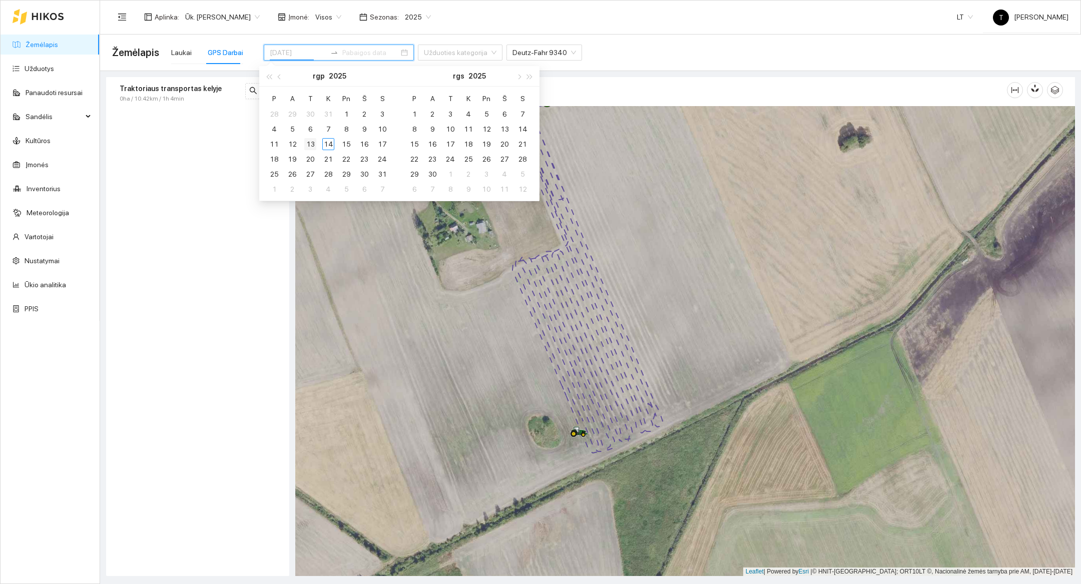
type input "[DATE]"
click at [310, 148] on div "13" at bounding box center [310, 144] width 12 height 12
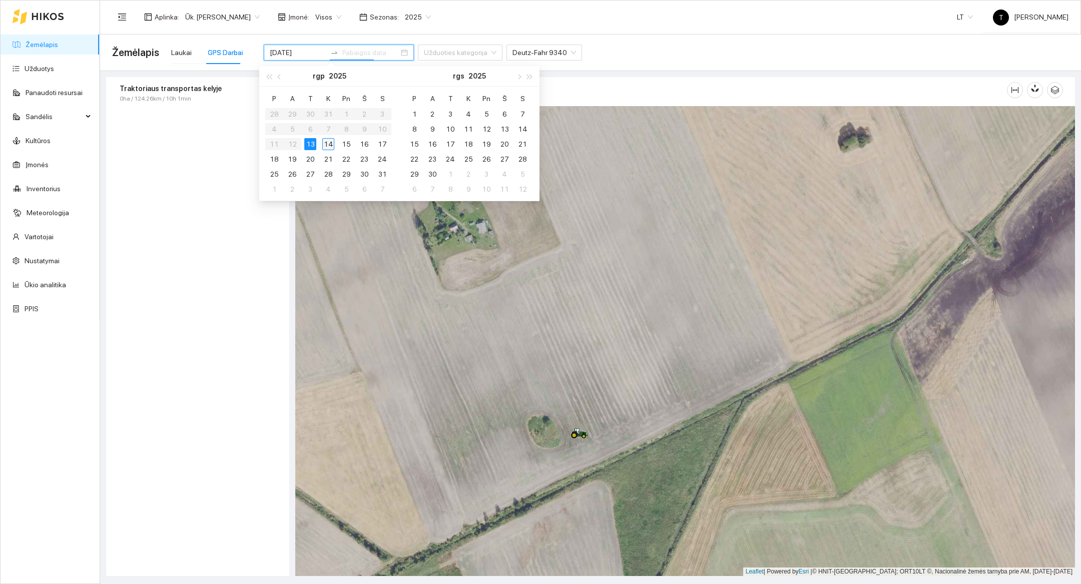
type input "[DATE]"
click at [323, 145] on div "14" at bounding box center [328, 144] width 12 height 12
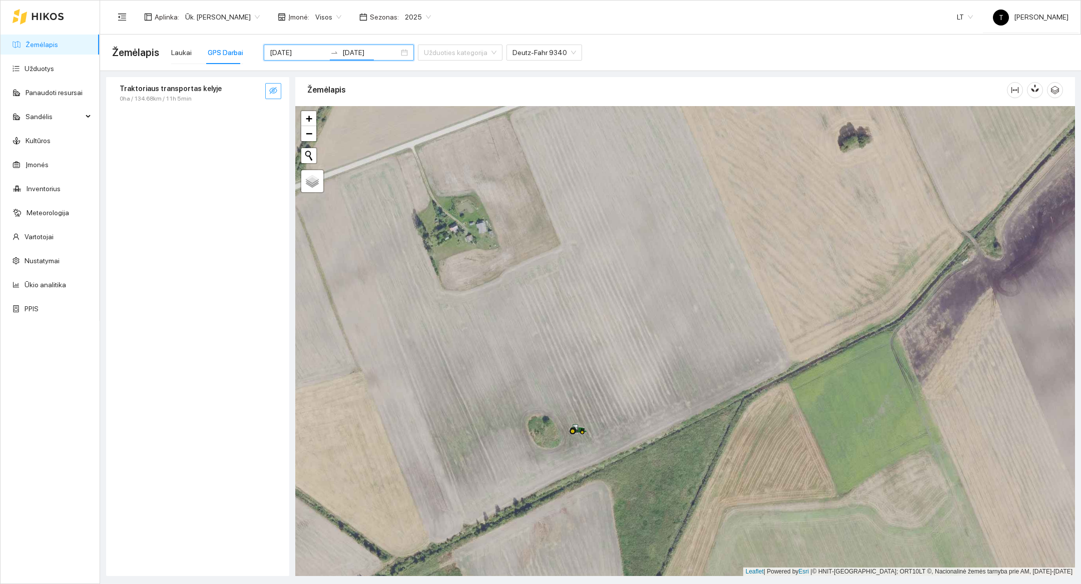
click at [280, 97] on button "button" at bounding box center [273, 91] width 16 height 16
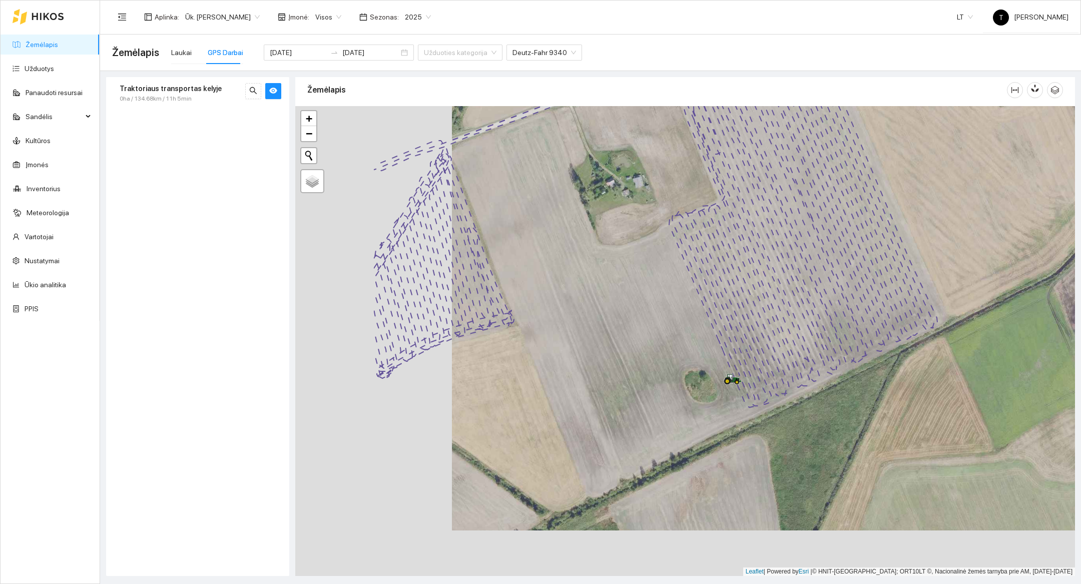
drag, startPoint x: 654, startPoint y: 442, endPoint x: 810, endPoint y: 397, distance: 163.1
click at [810, 397] on div at bounding box center [685, 341] width 780 height 470
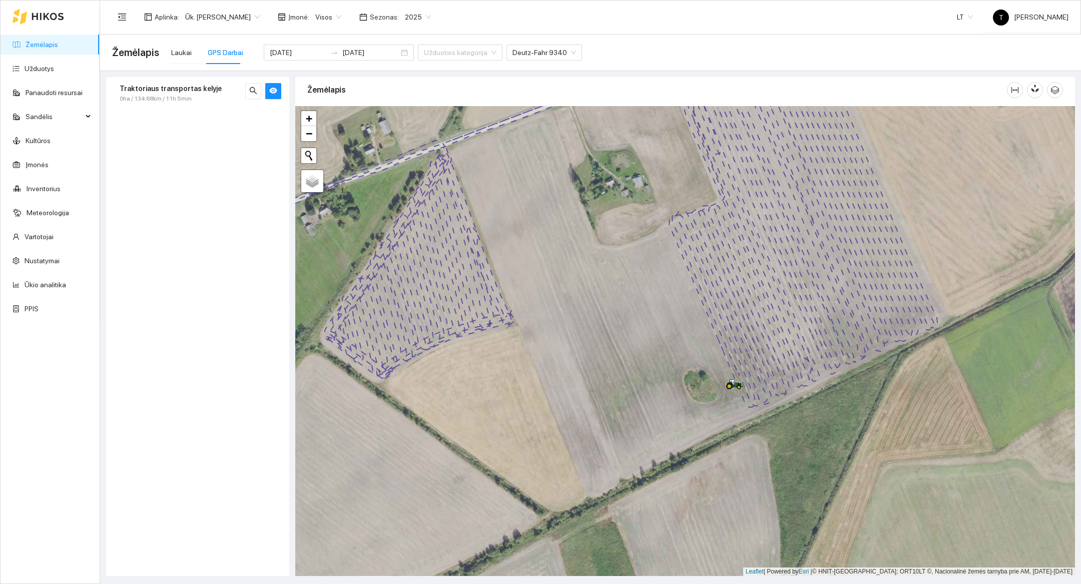
click at [445, 284] on div at bounding box center [685, 341] width 780 height 470
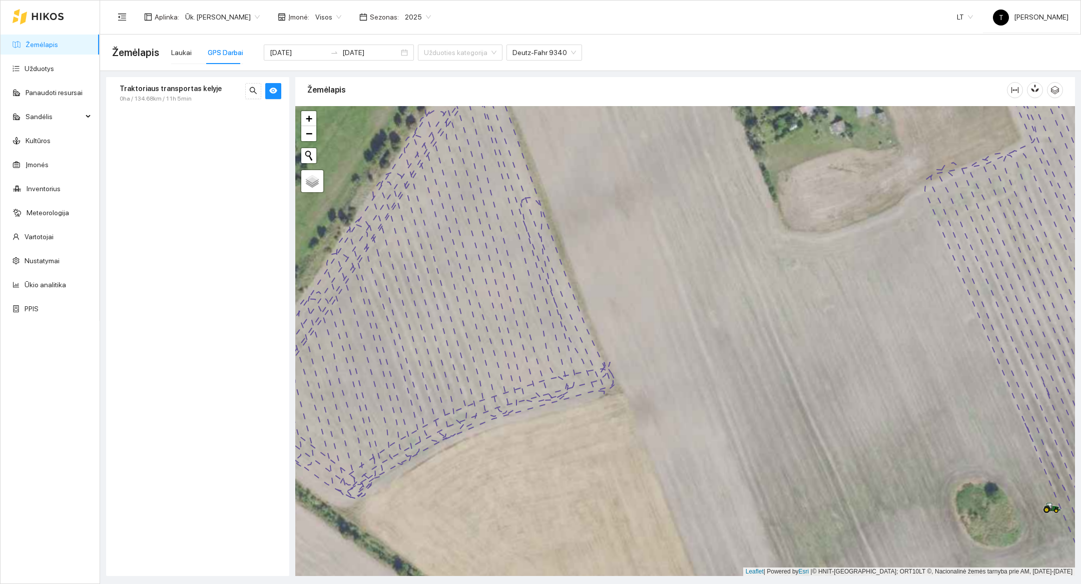
drag, startPoint x: 510, startPoint y: 303, endPoint x: 544, endPoint y: 333, distance: 45.0
click at [544, 333] on div at bounding box center [685, 341] width 780 height 470
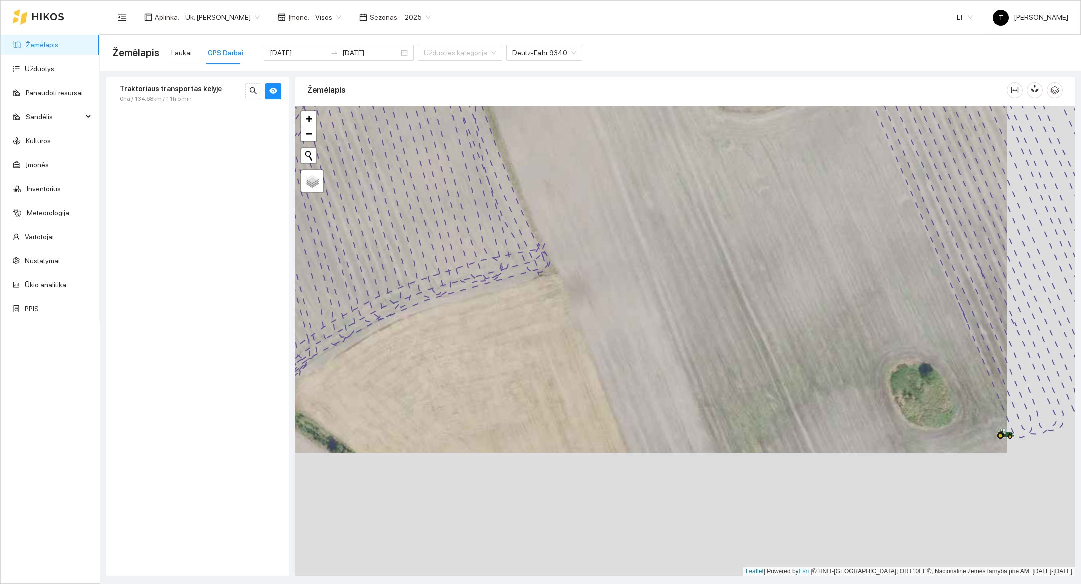
drag, startPoint x: 848, startPoint y: 508, endPoint x: 780, endPoint y: 385, distance: 140.7
click at [780, 385] on div at bounding box center [685, 341] width 780 height 470
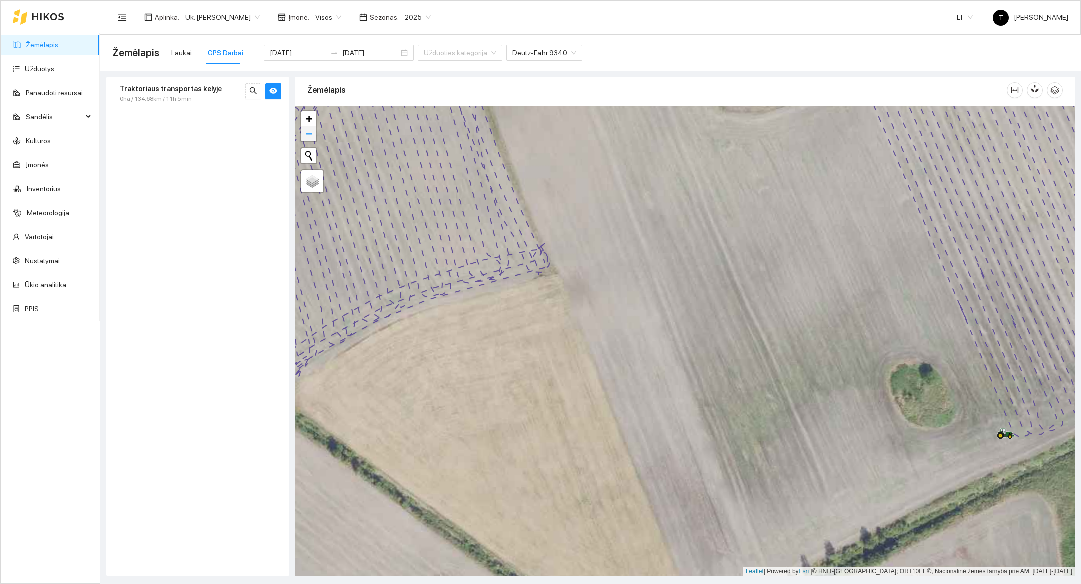
click at [309, 135] on span "−" at bounding box center [309, 133] width 7 height 13
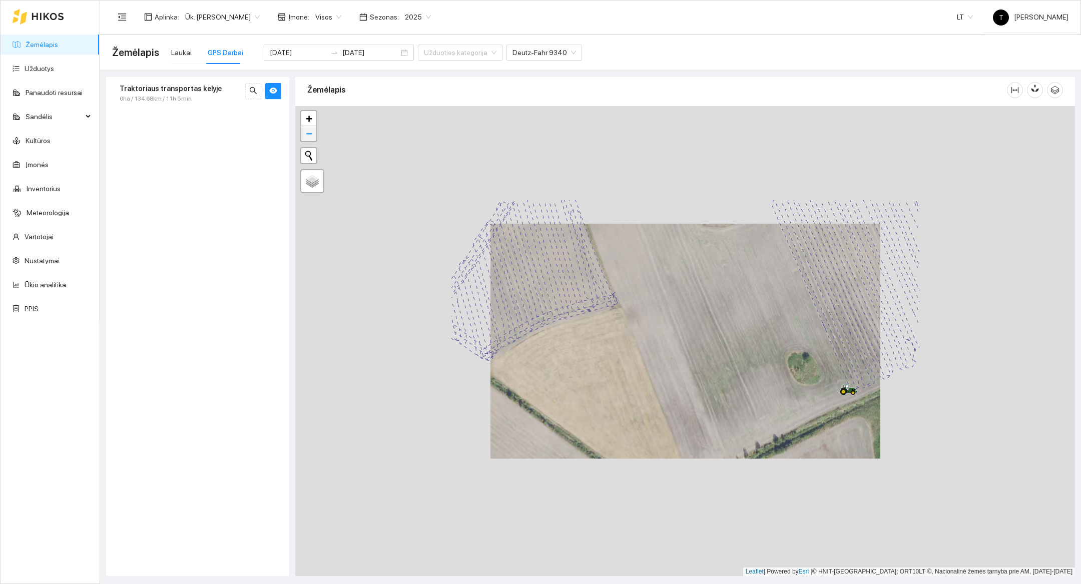
click at [309, 135] on span "−" at bounding box center [309, 133] width 7 height 13
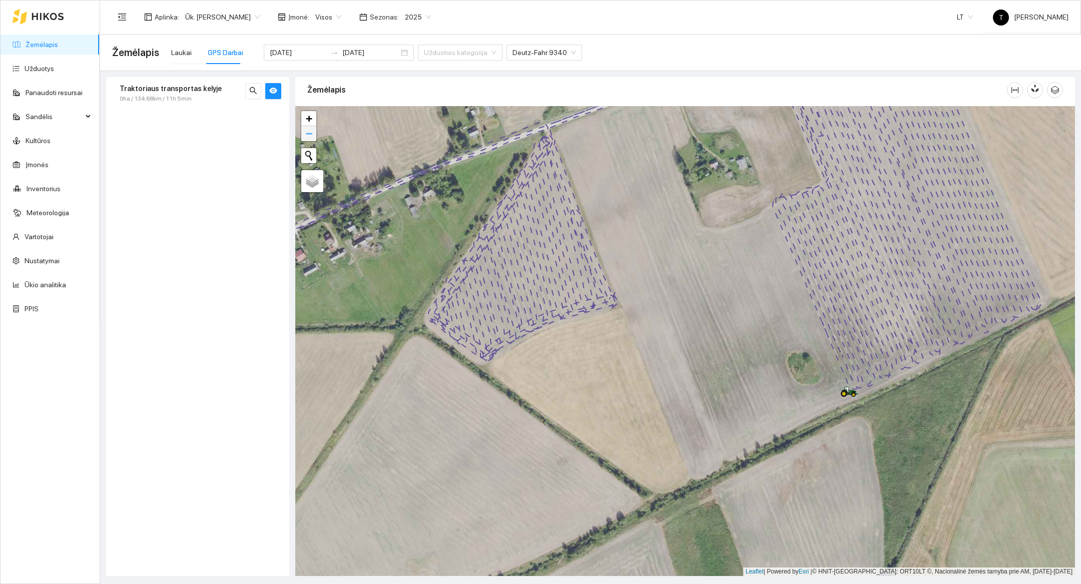
click at [309, 135] on span "−" at bounding box center [309, 133] width 7 height 13
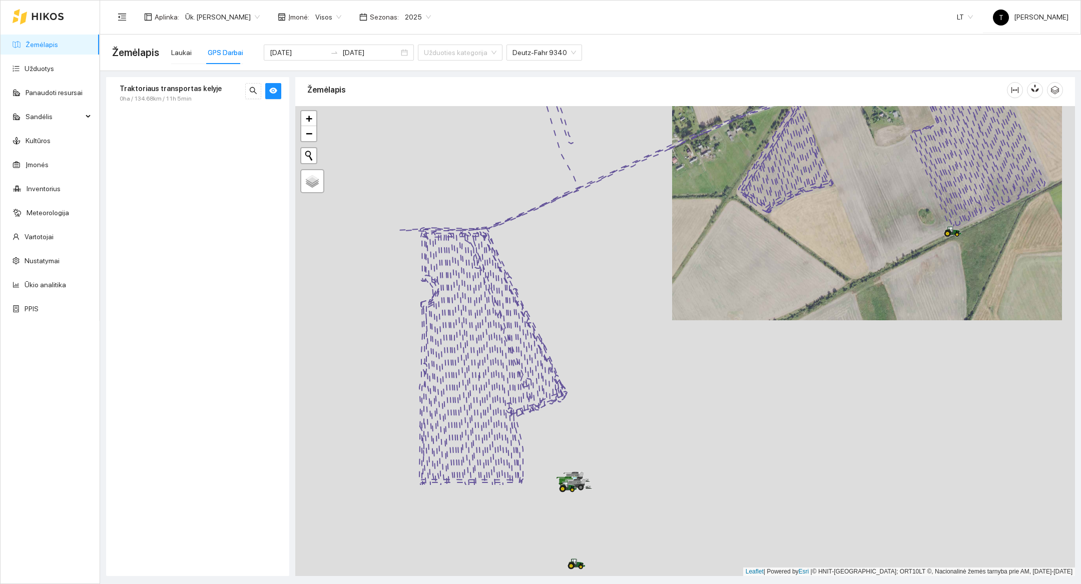
drag, startPoint x: 513, startPoint y: 396, endPoint x: 727, endPoint y: 242, distance: 262.8
click at [727, 242] on div at bounding box center [685, 341] width 780 height 470
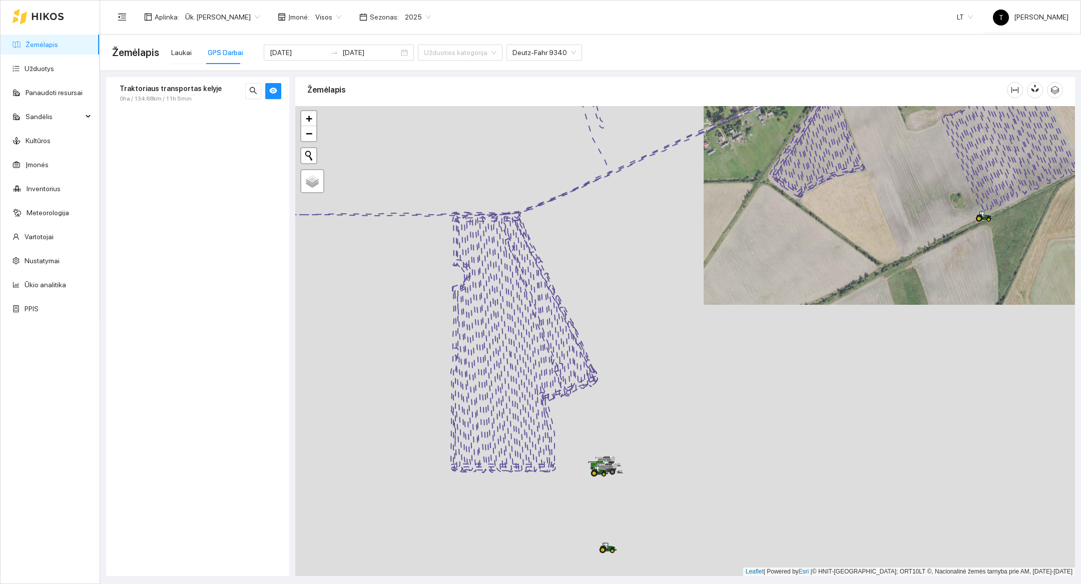
click at [566, 462] on div at bounding box center [685, 341] width 780 height 470
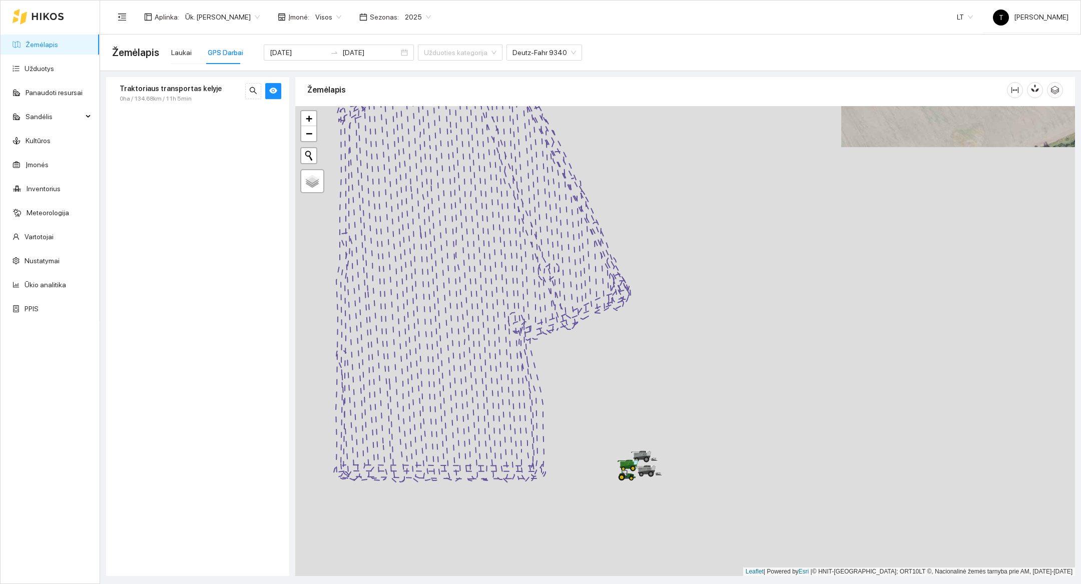
click at [535, 464] on div at bounding box center [685, 341] width 780 height 470
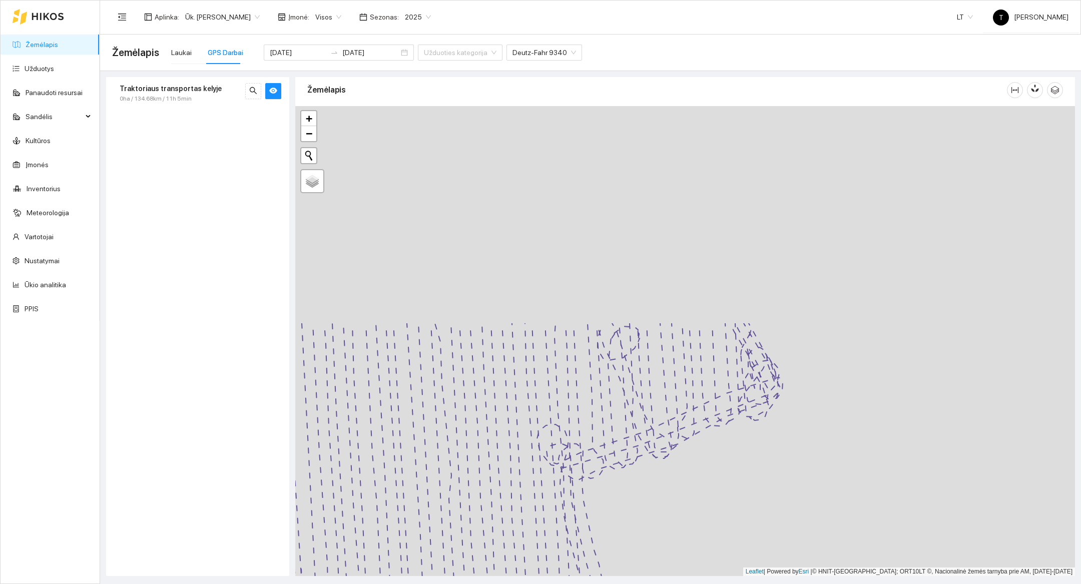
drag, startPoint x: 592, startPoint y: 302, endPoint x: 671, endPoint y: 582, distance: 290.9
click at [671, 582] on main "Žemėlapis Laukai GPS Darbai [DATE] [DATE] Užduoties kategorija Deutz-Fahr 9340 …" at bounding box center [590, 309] width 981 height 549
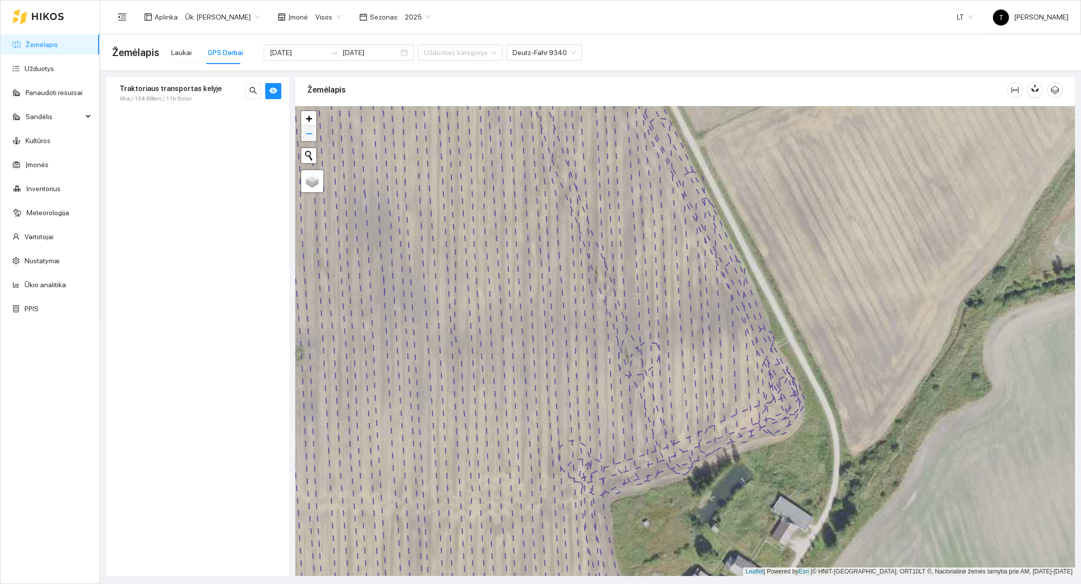
click at [305, 137] on link "−" at bounding box center [308, 133] width 15 height 15
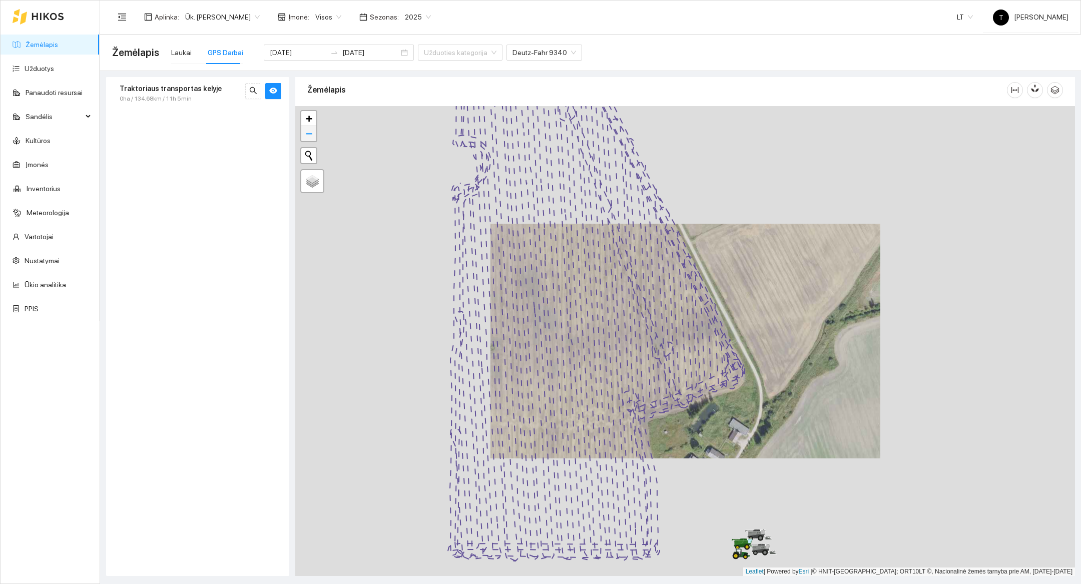
click at [305, 137] on link "−" at bounding box center [308, 133] width 15 height 15
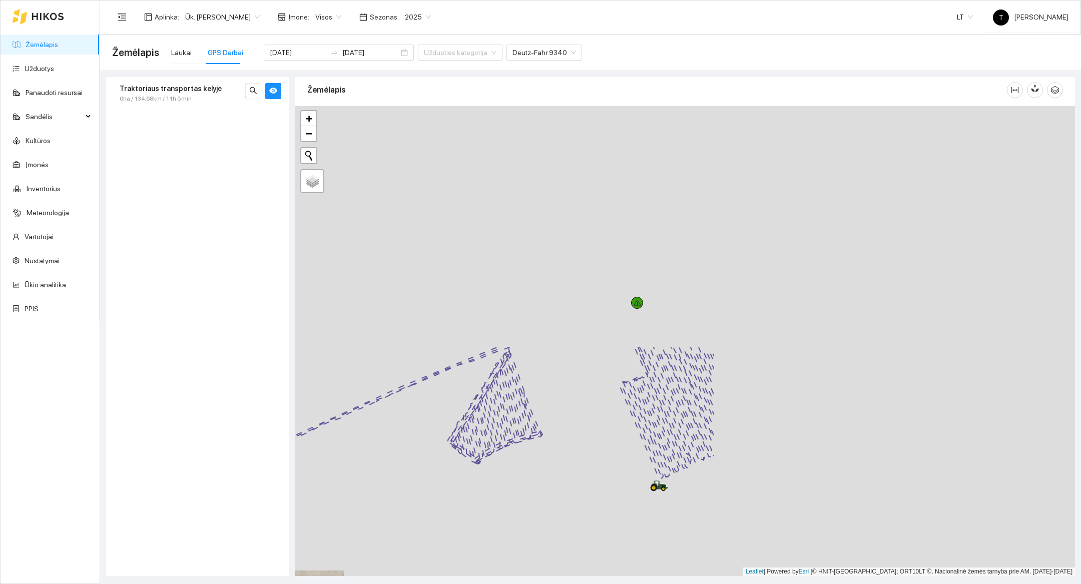
drag, startPoint x: 885, startPoint y: 242, endPoint x: 446, endPoint y: 530, distance: 525.3
click at [446, 530] on div at bounding box center [685, 341] width 780 height 470
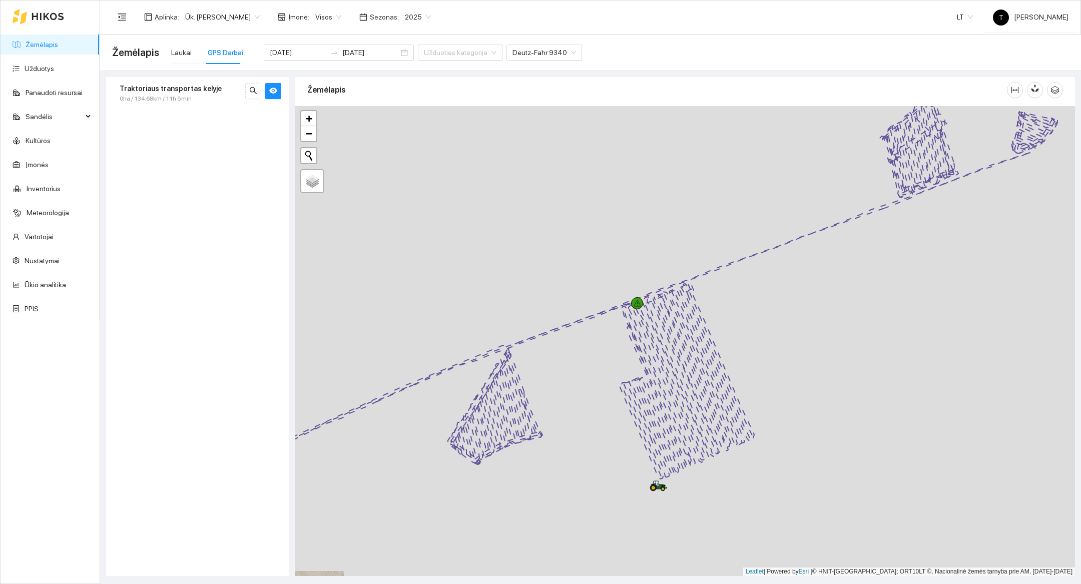
click at [731, 398] on div at bounding box center [685, 341] width 780 height 470
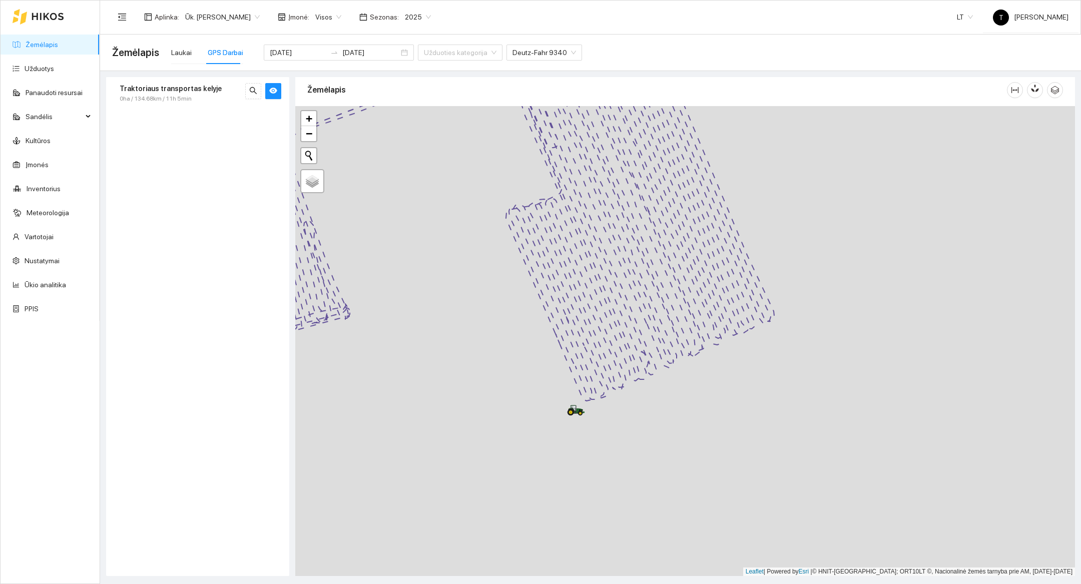
drag, startPoint x: 587, startPoint y: 566, endPoint x: 584, endPoint y: 408, distance: 158.2
click at [584, 408] on icon at bounding box center [576, 410] width 18 height 11
click at [497, 314] on div at bounding box center [685, 341] width 780 height 470
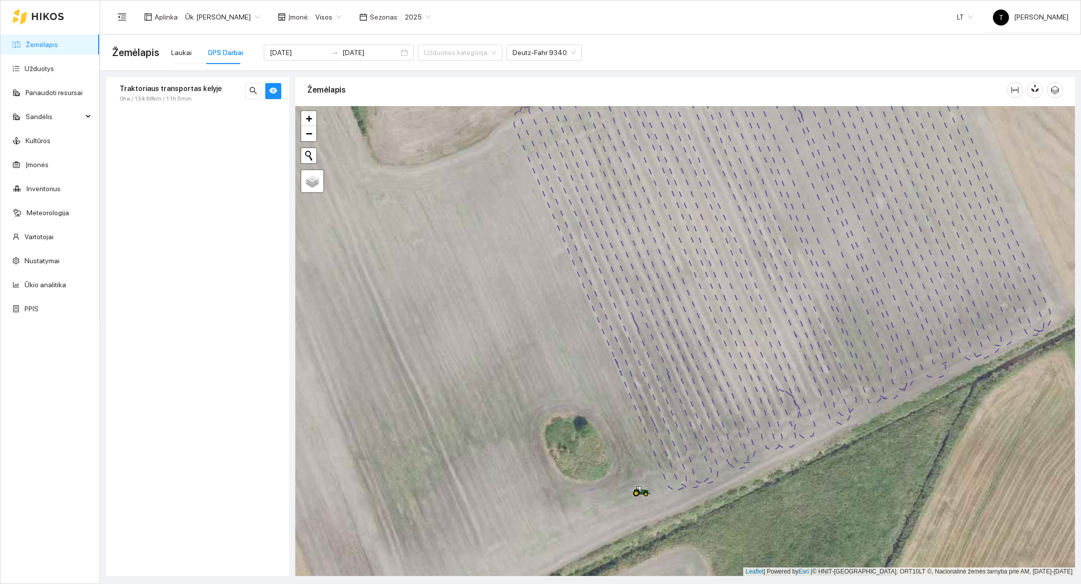
click at [684, 429] on div at bounding box center [685, 341] width 780 height 470
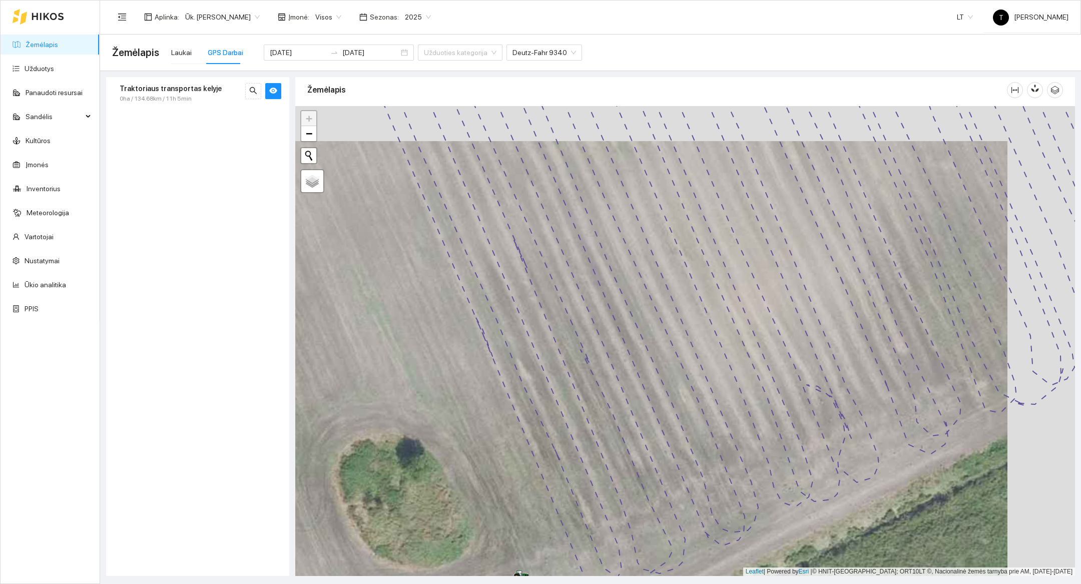
drag, startPoint x: 720, startPoint y: 335, endPoint x: 647, endPoint y: 371, distance: 80.6
click at [647, 371] on div at bounding box center [685, 341] width 780 height 470
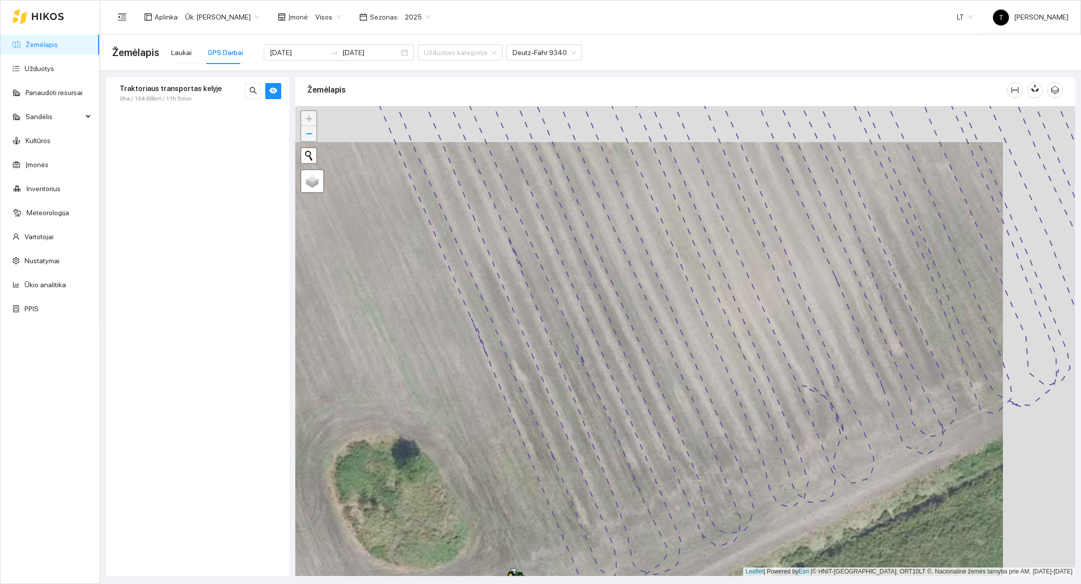
click at [313, 131] on link "−" at bounding box center [308, 133] width 15 height 15
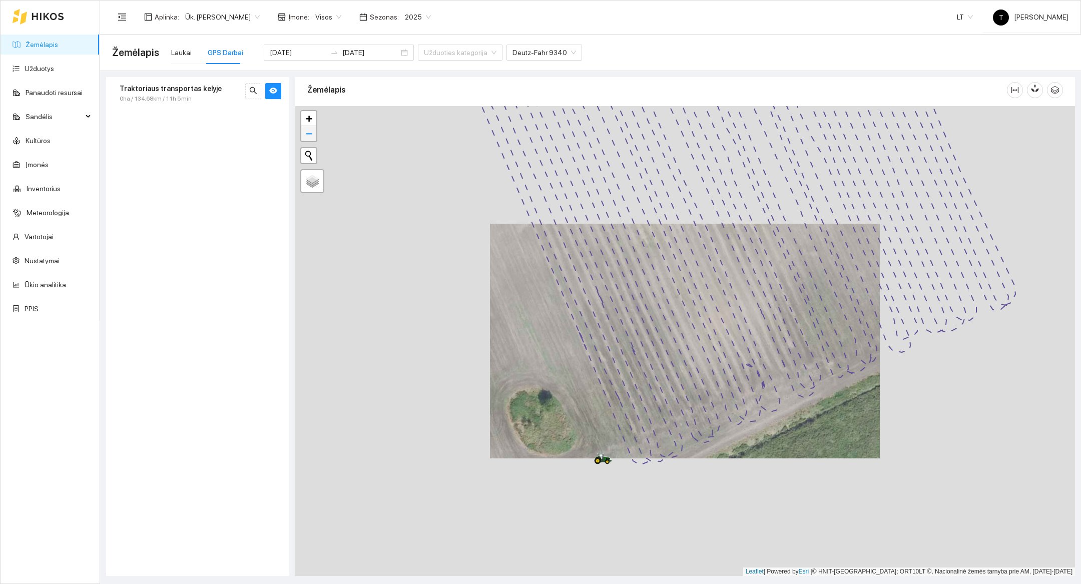
click at [313, 131] on link "−" at bounding box center [308, 133] width 15 height 15
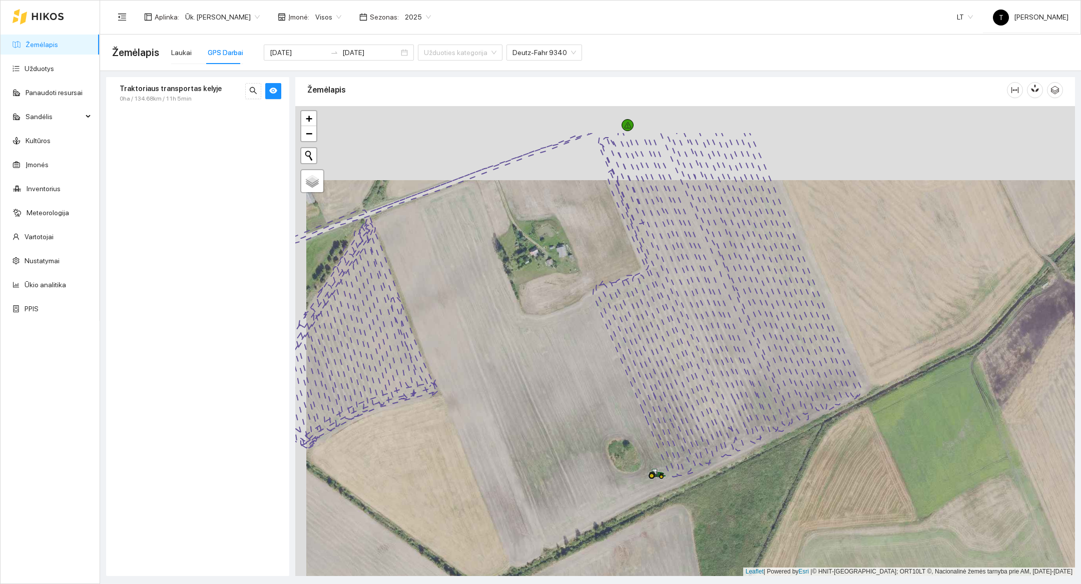
drag, startPoint x: 761, startPoint y: 294, endPoint x: 772, endPoint y: 368, distance: 74.9
click at [772, 368] on div at bounding box center [685, 341] width 780 height 470
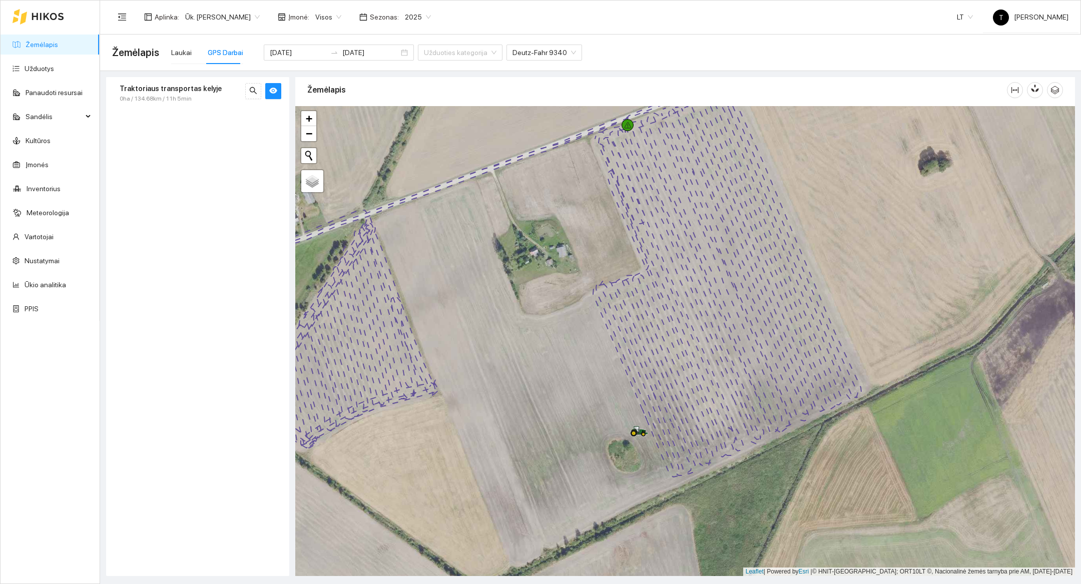
click at [532, 385] on div at bounding box center [685, 341] width 780 height 470
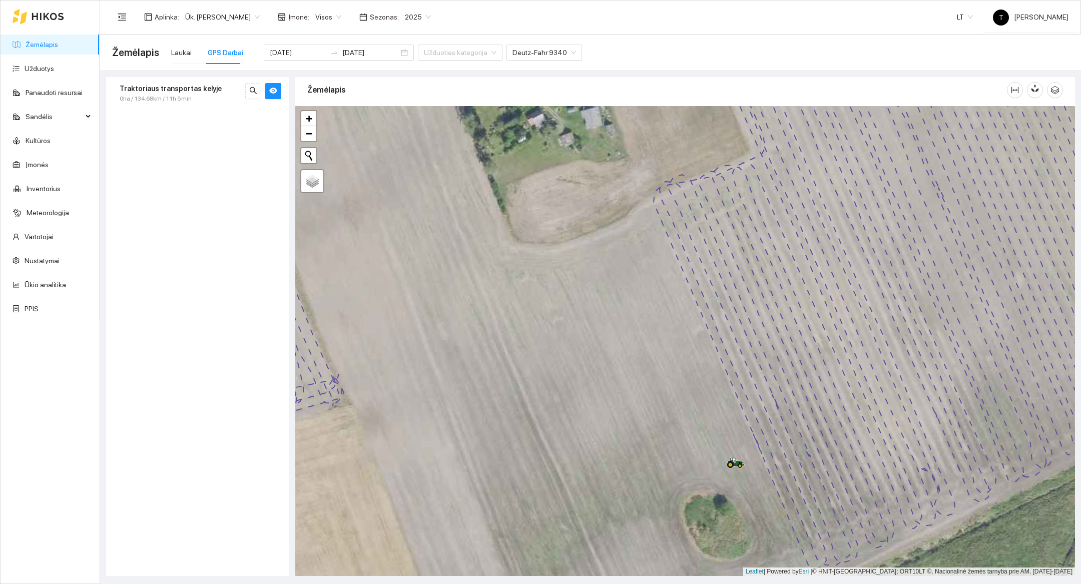
click at [727, 385] on div at bounding box center [685, 341] width 780 height 470
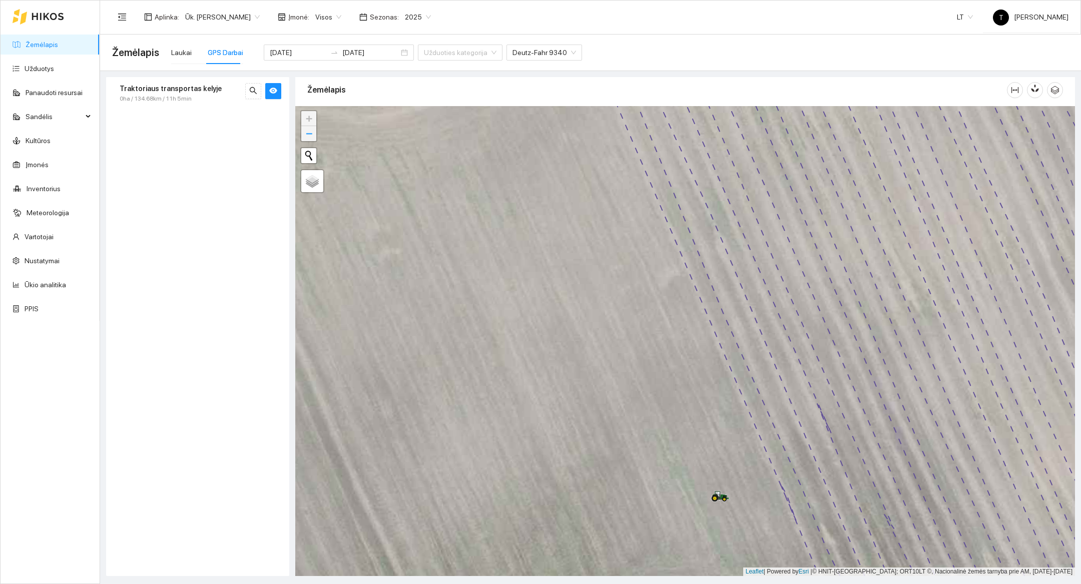
click at [313, 136] on link "−" at bounding box center [308, 133] width 15 height 15
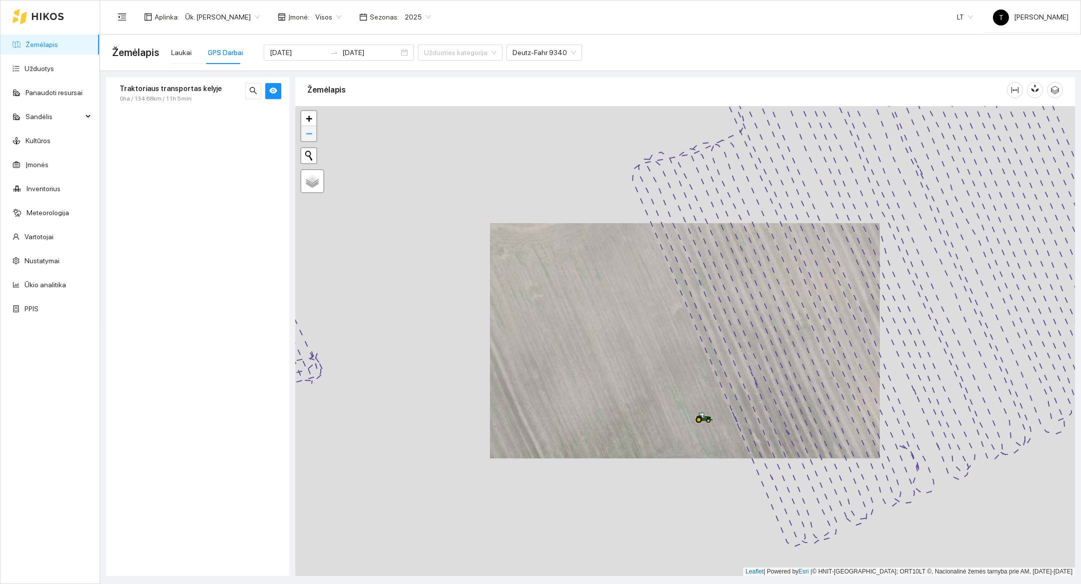
click at [313, 136] on link "−" at bounding box center [308, 133] width 15 height 15
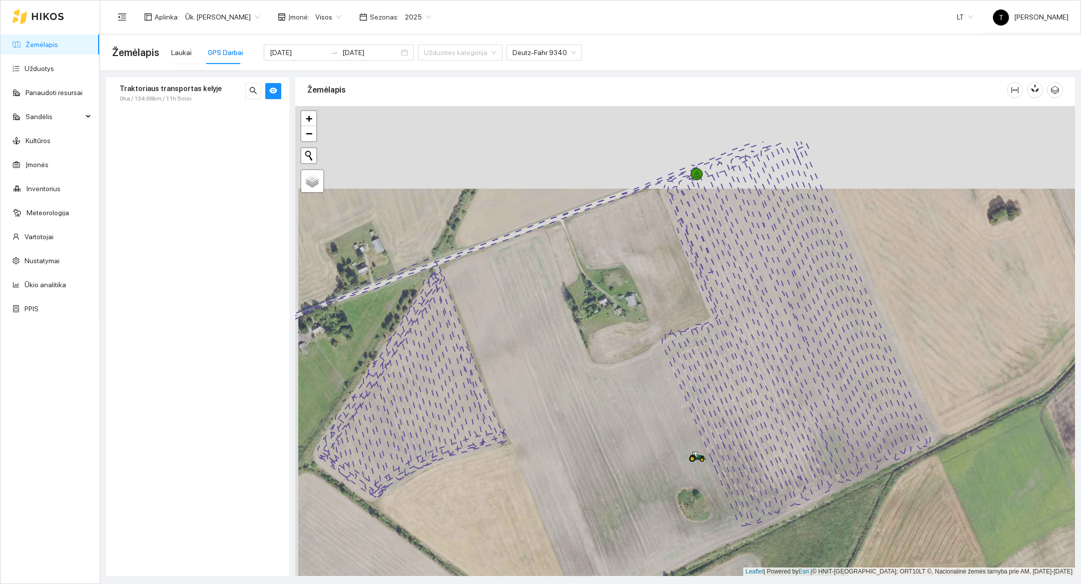
drag, startPoint x: 872, startPoint y: 346, endPoint x: 875, endPoint y: 429, distance: 82.6
click at [875, 429] on div at bounding box center [685, 341] width 780 height 470
click at [931, 381] on div at bounding box center [685, 341] width 780 height 470
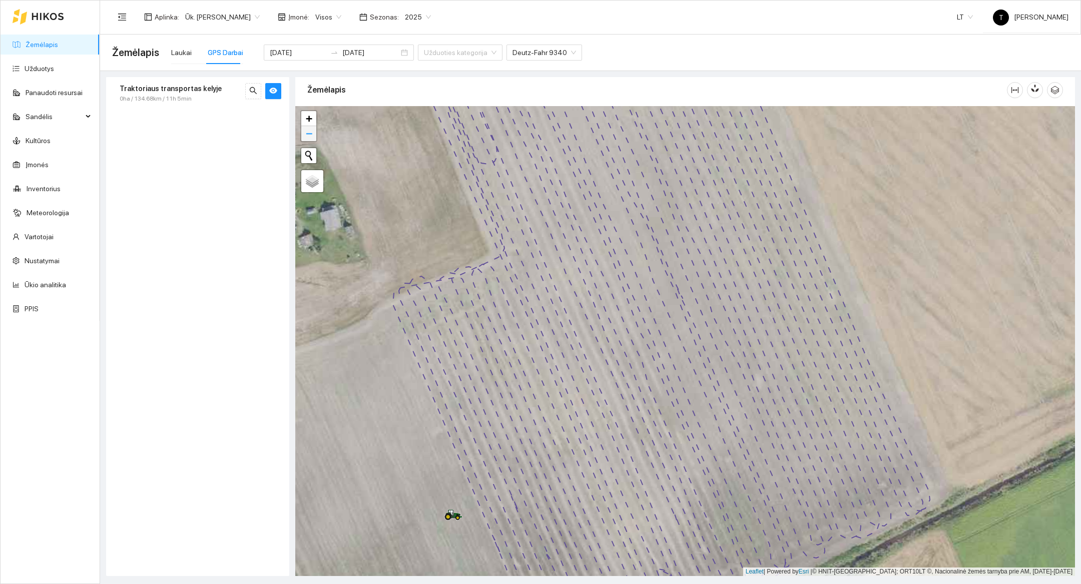
click at [309, 139] on span "−" at bounding box center [309, 133] width 7 height 13
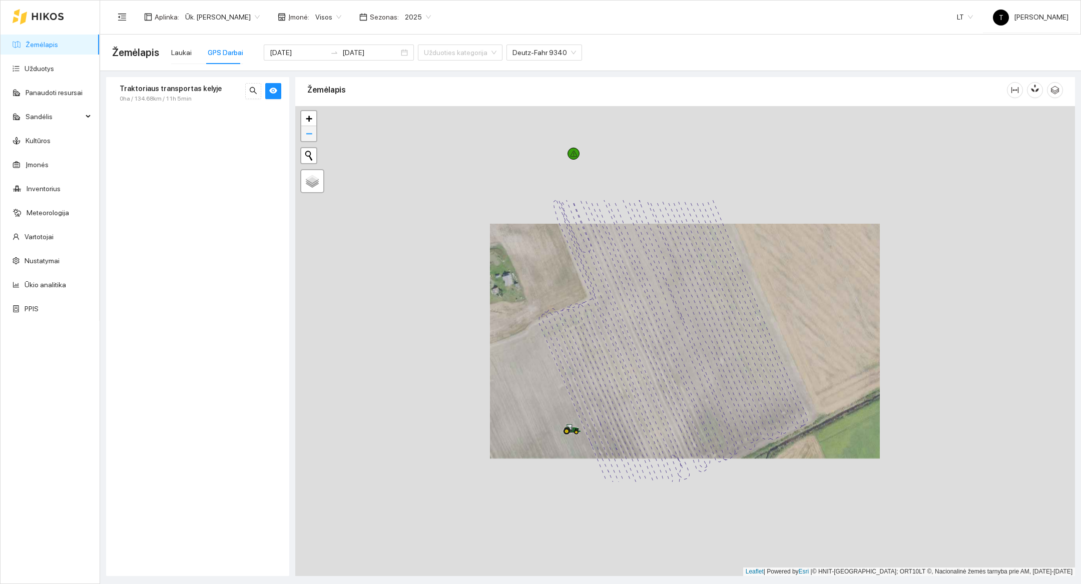
click at [309, 139] on span "−" at bounding box center [309, 133] width 7 height 13
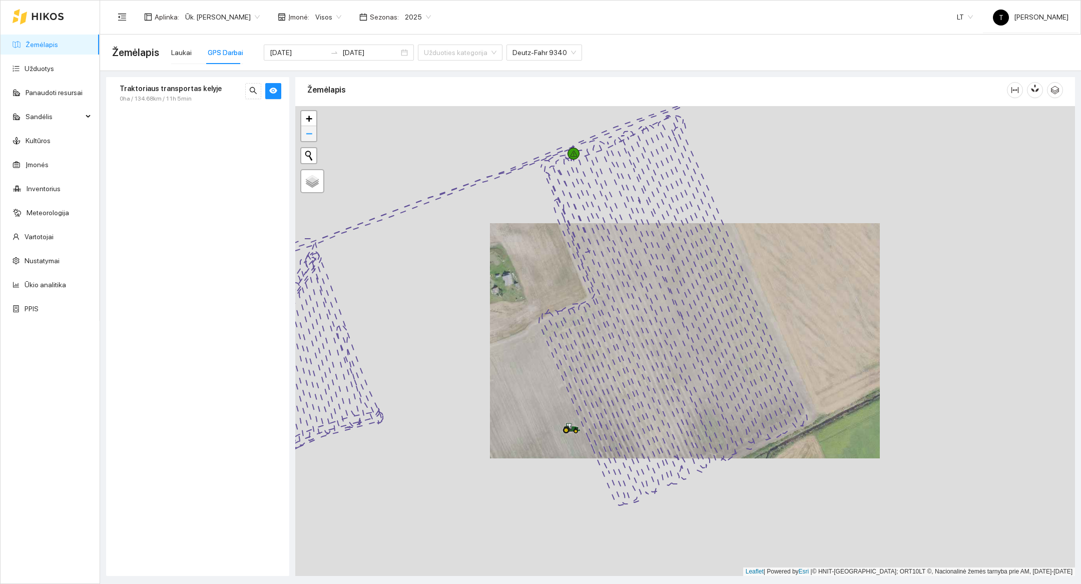
click at [309, 139] on span "−" at bounding box center [309, 133] width 7 height 13
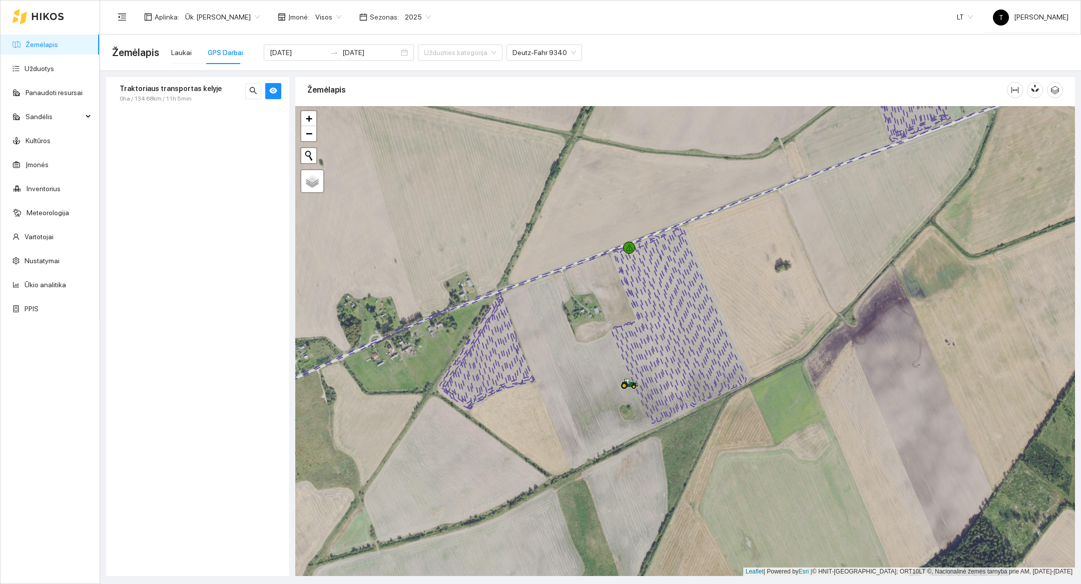
click at [311, 141] on div "+ −" at bounding box center [308, 126] width 17 height 32
click at [308, 133] on span "−" at bounding box center [309, 133] width 7 height 13
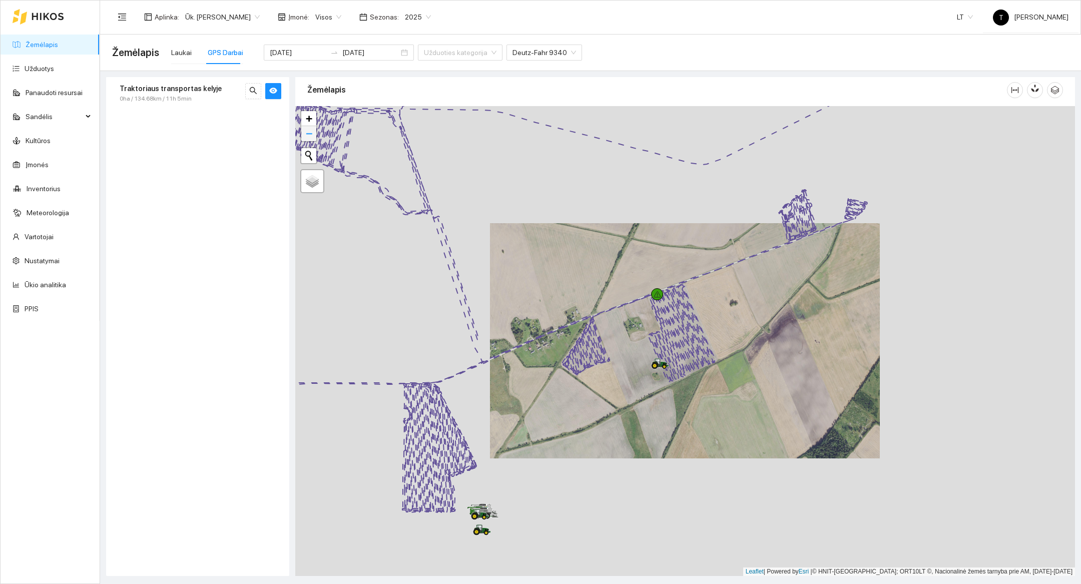
click at [308, 133] on span "−" at bounding box center [309, 133] width 7 height 13
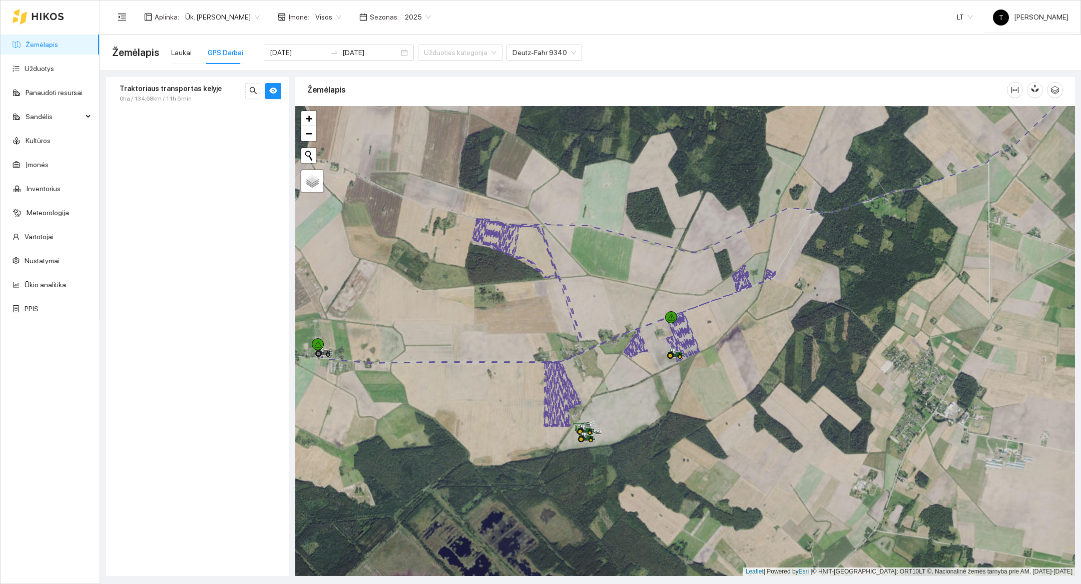
click at [664, 391] on div at bounding box center [685, 341] width 780 height 470
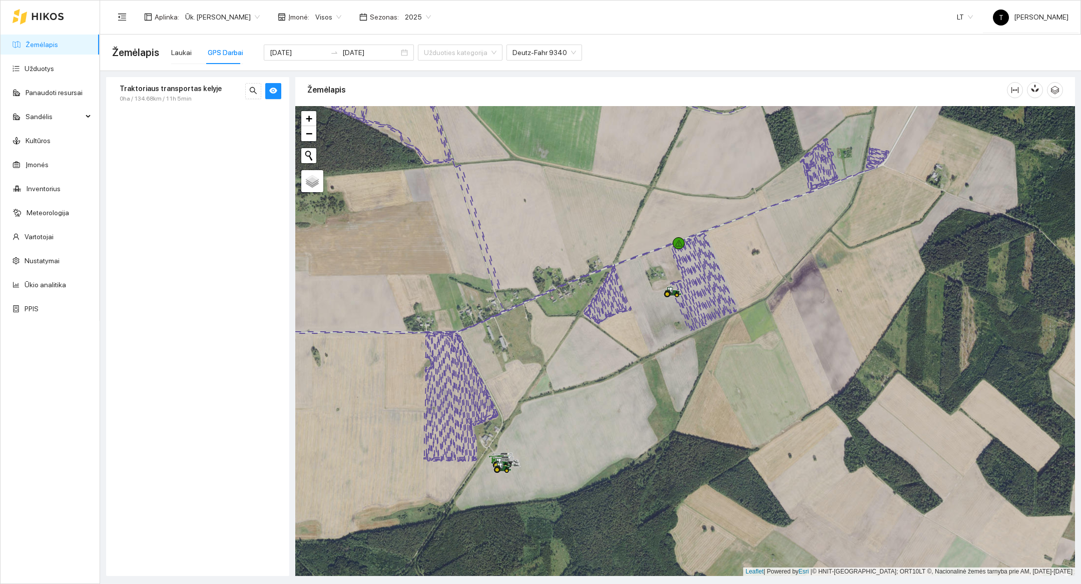
click at [473, 185] on div at bounding box center [685, 341] width 780 height 470
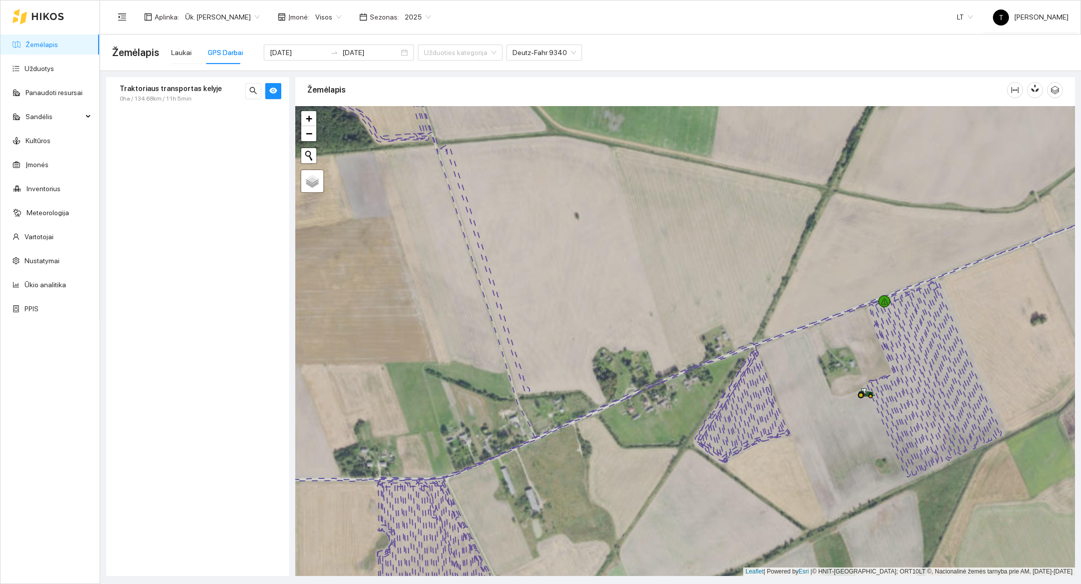
click at [539, 206] on div at bounding box center [685, 341] width 780 height 470
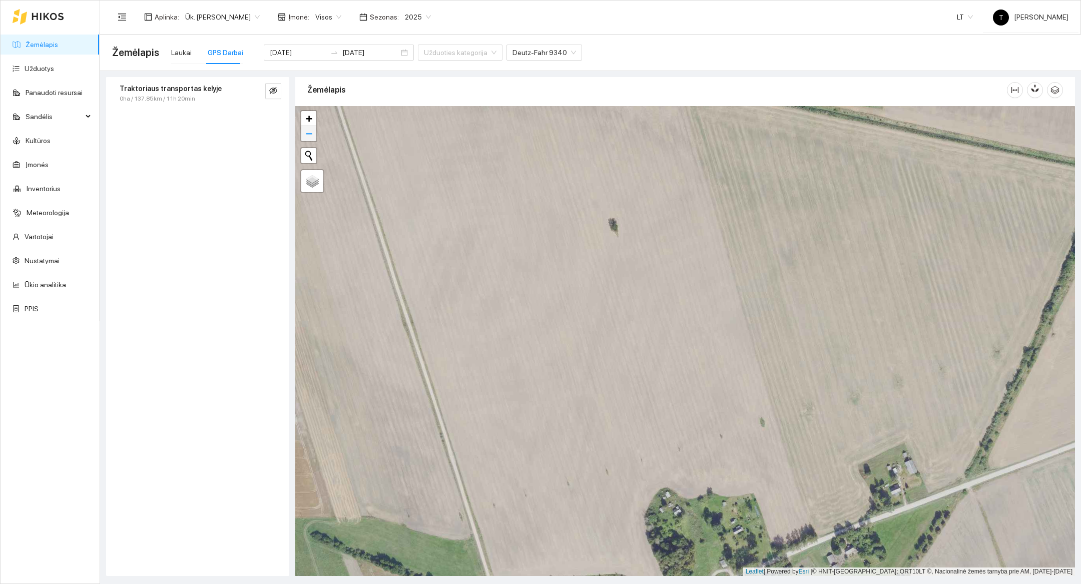
click at [308, 138] on span "−" at bounding box center [309, 133] width 7 height 13
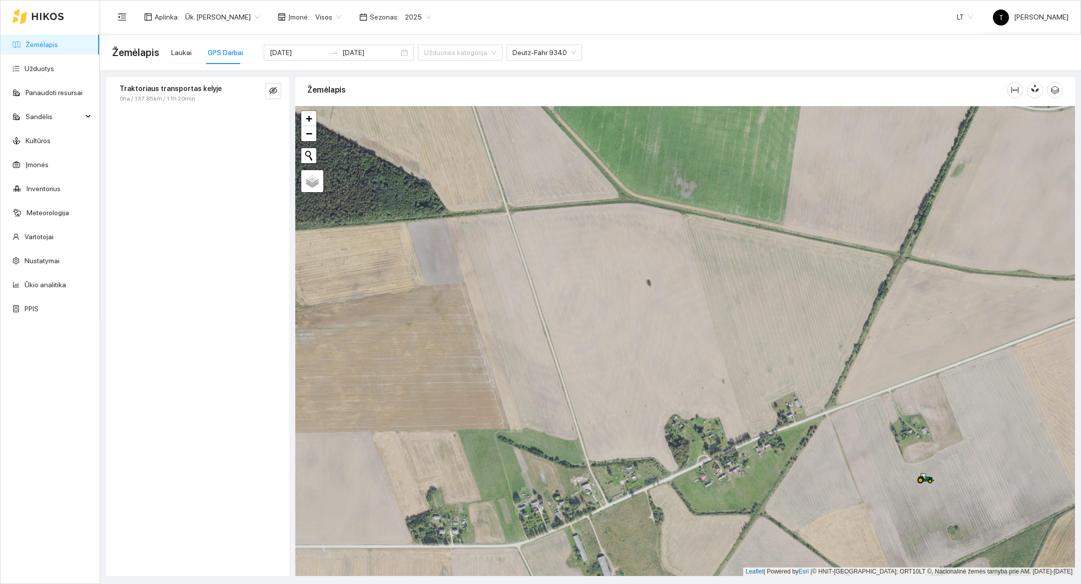
drag, startPoint x: 555, startPoint y: 402, endPoint x: 555, endPoint y: 396, distance: 6.5
click at [555, 396] on div at bounding box center [685, 341] width 780 height 470
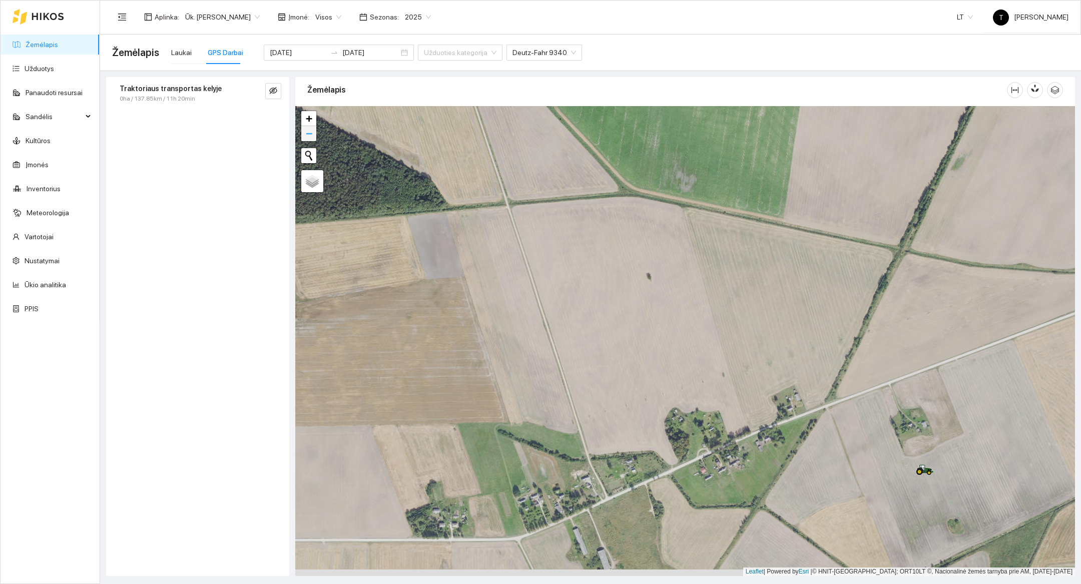
click at [308, 133] on span "−" at bounding box center [309, 133] width 7 height 13
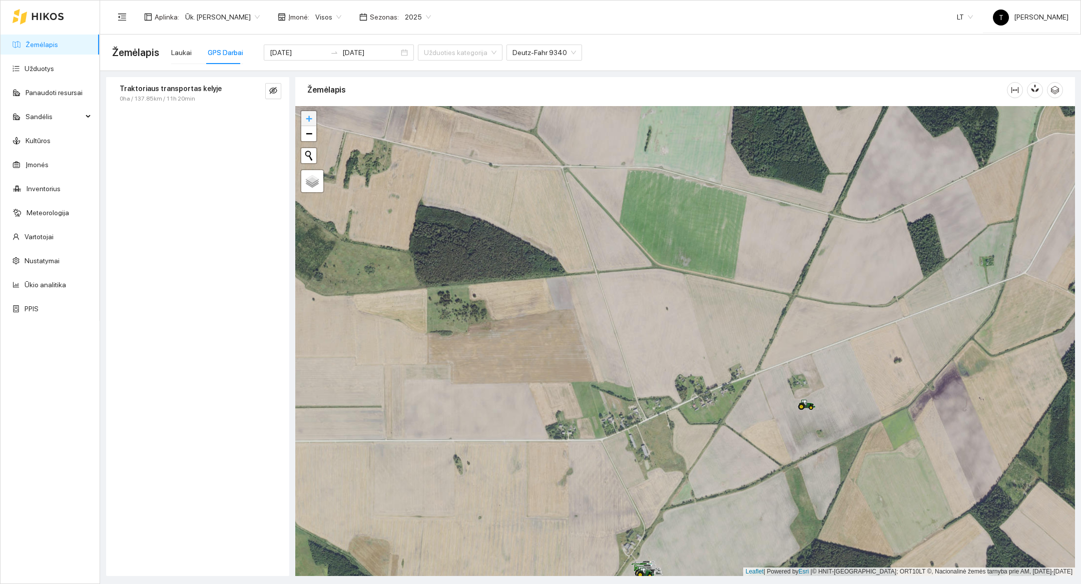
click at [308, 123] on span "+" at bounding box center [309, 118] width 7 height 13
